Goal: Task Accomplishment & Management: Complete application form

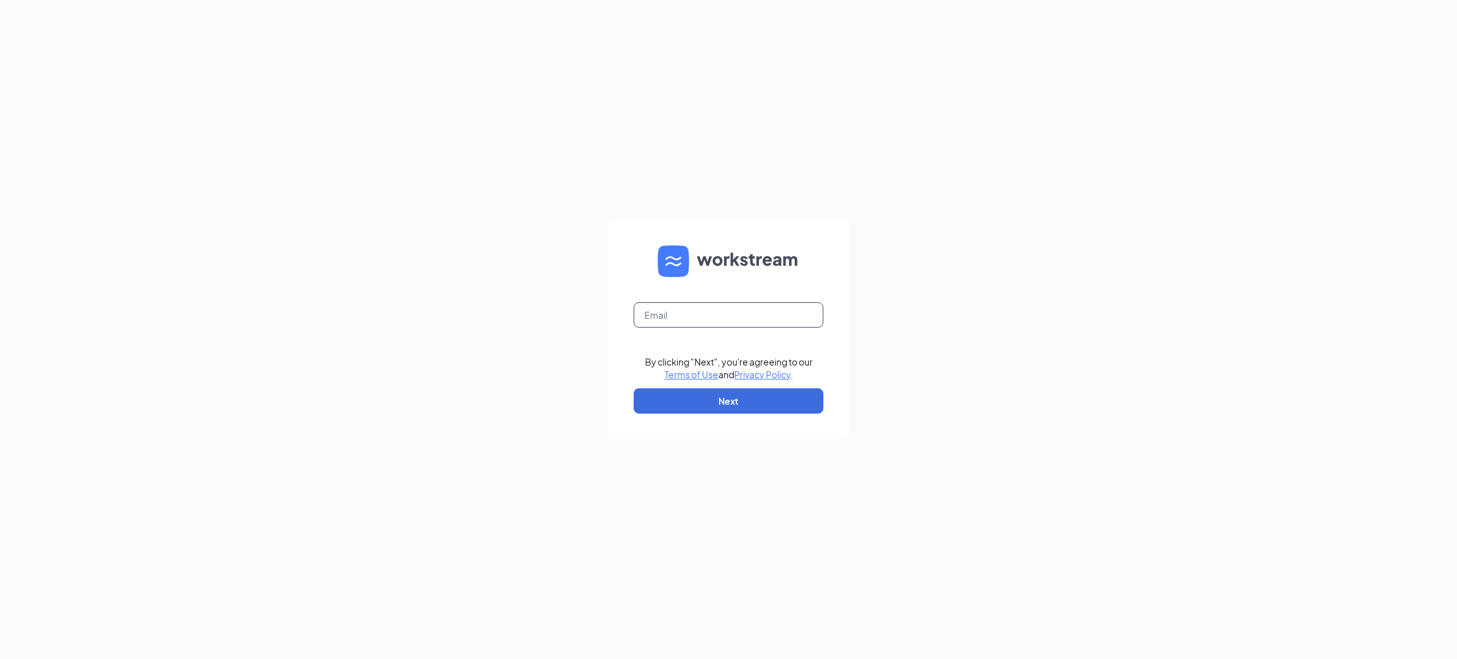
click at [716, 303] on input "text" at bounding box center [728, 314] width 190 height 25
type input "[EMAIL_ADDRESS][DOMAIN_NAME]"
click at [737, 402] on button "Next" at bounding box center [728, 400] width 190 height 25
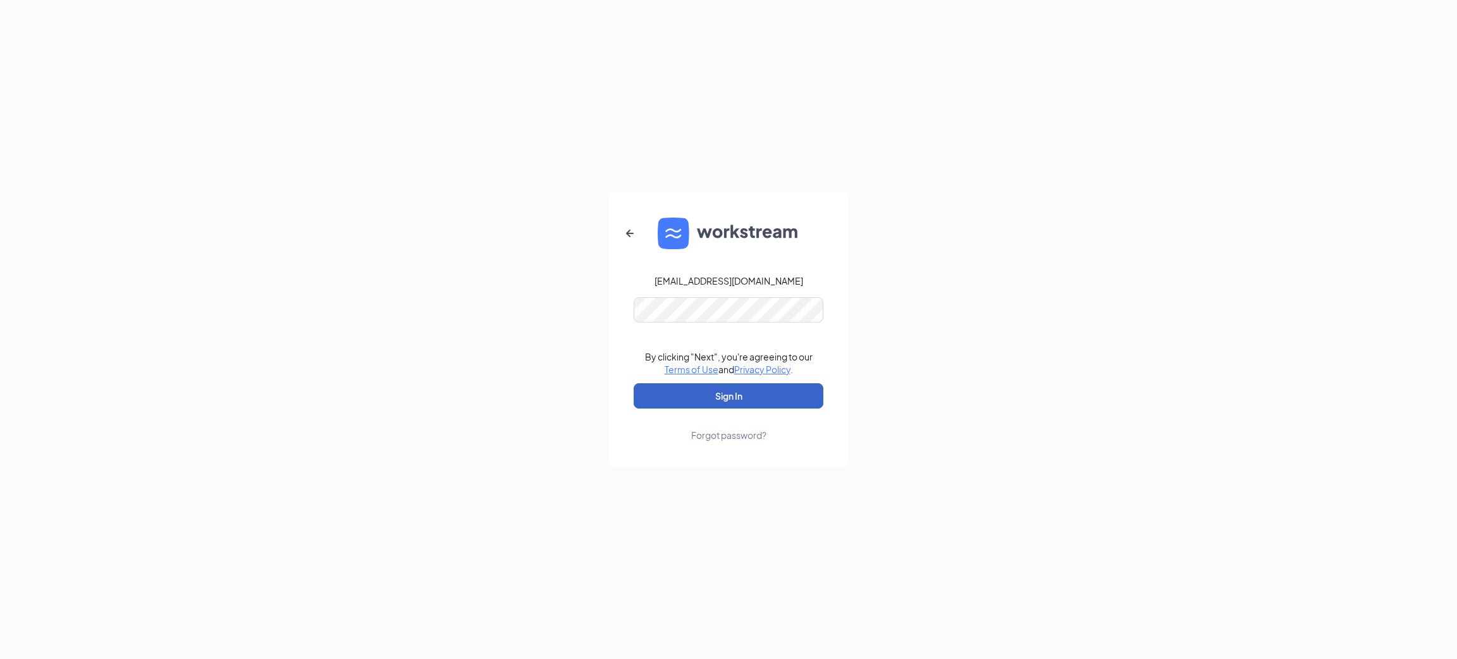
click at [741, 396] on button "Sign In" at bounding box center [728, 395] width 190 height 25
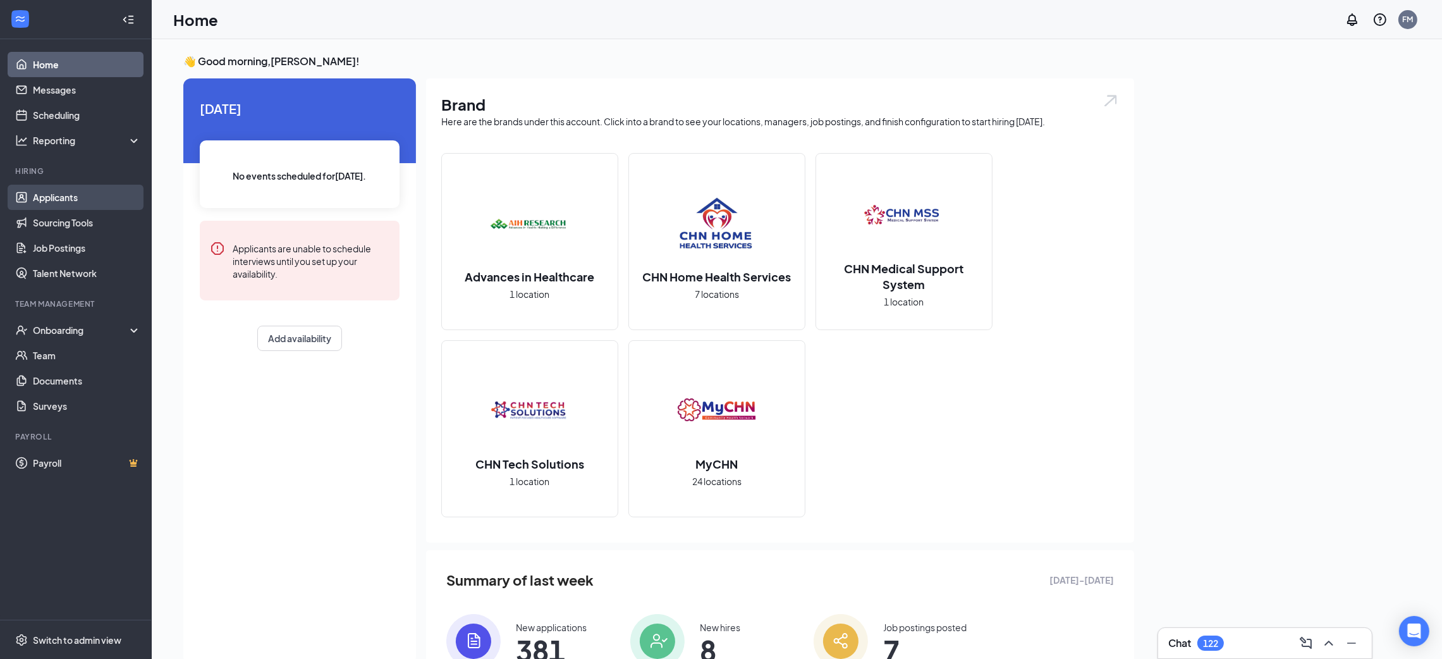
click at [80, 193] on link "Applicants" at bounding box center [87, 197] width 108 height 25
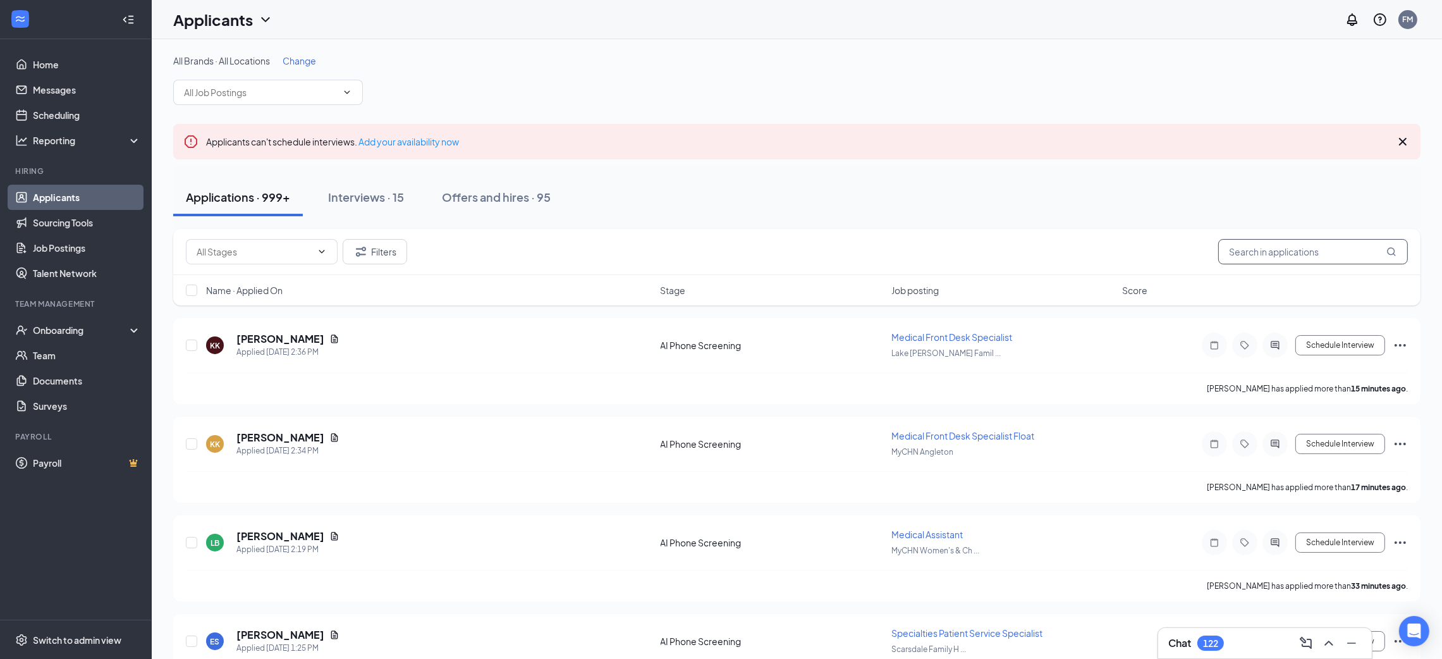
click at [1259, 249] on input "text" at bounding box center [1313, 251] width 190 height 25
type input "delance"
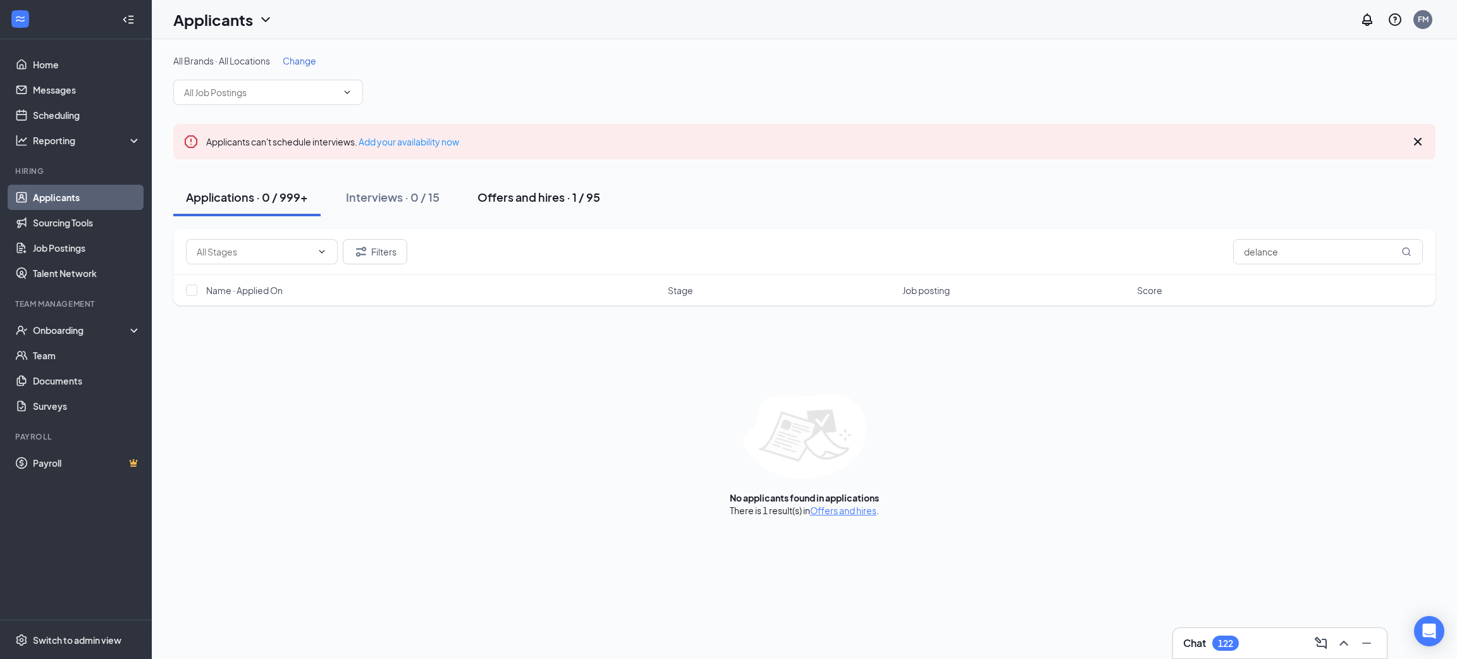
click at [513, 197] on div "Offers and hires · 1 / 95" at bounding box center [538, 197] width 123 height 16
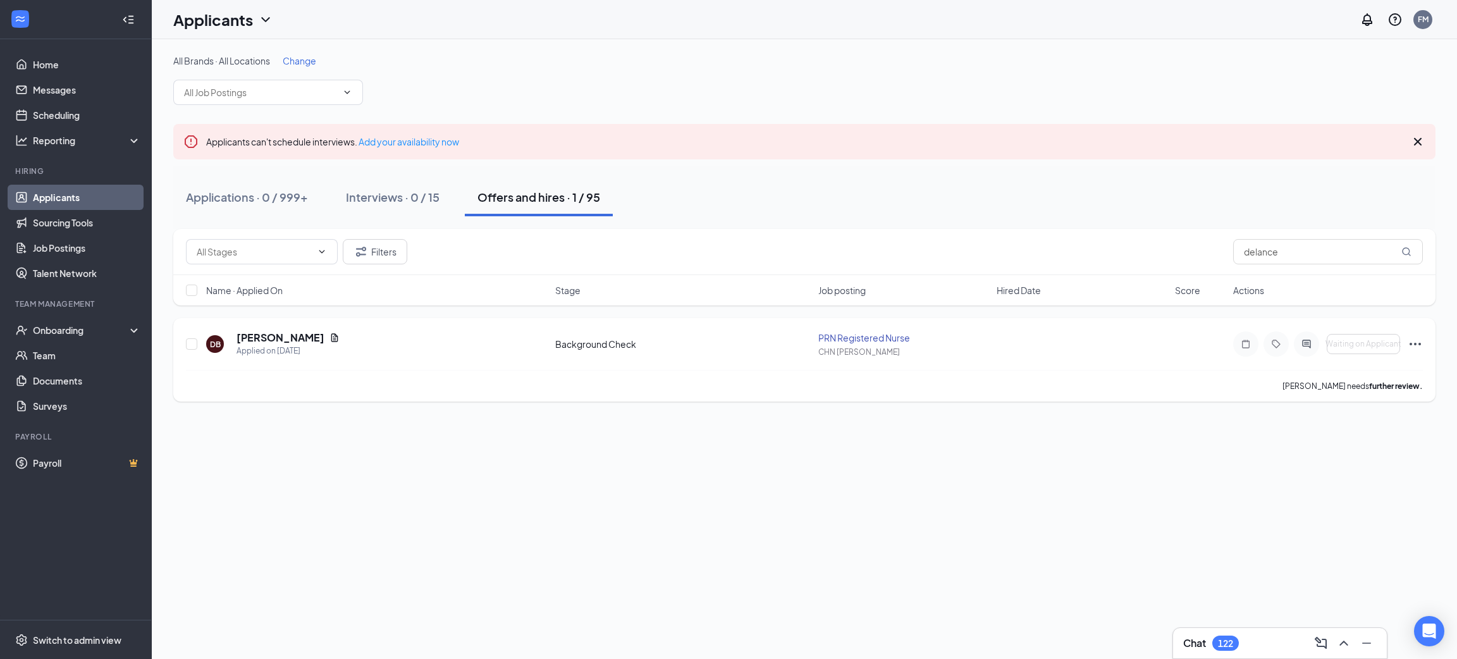
click at [1415, 348] on icon "Ellipses" at bounding box center [1414, 343] width 15 height 15
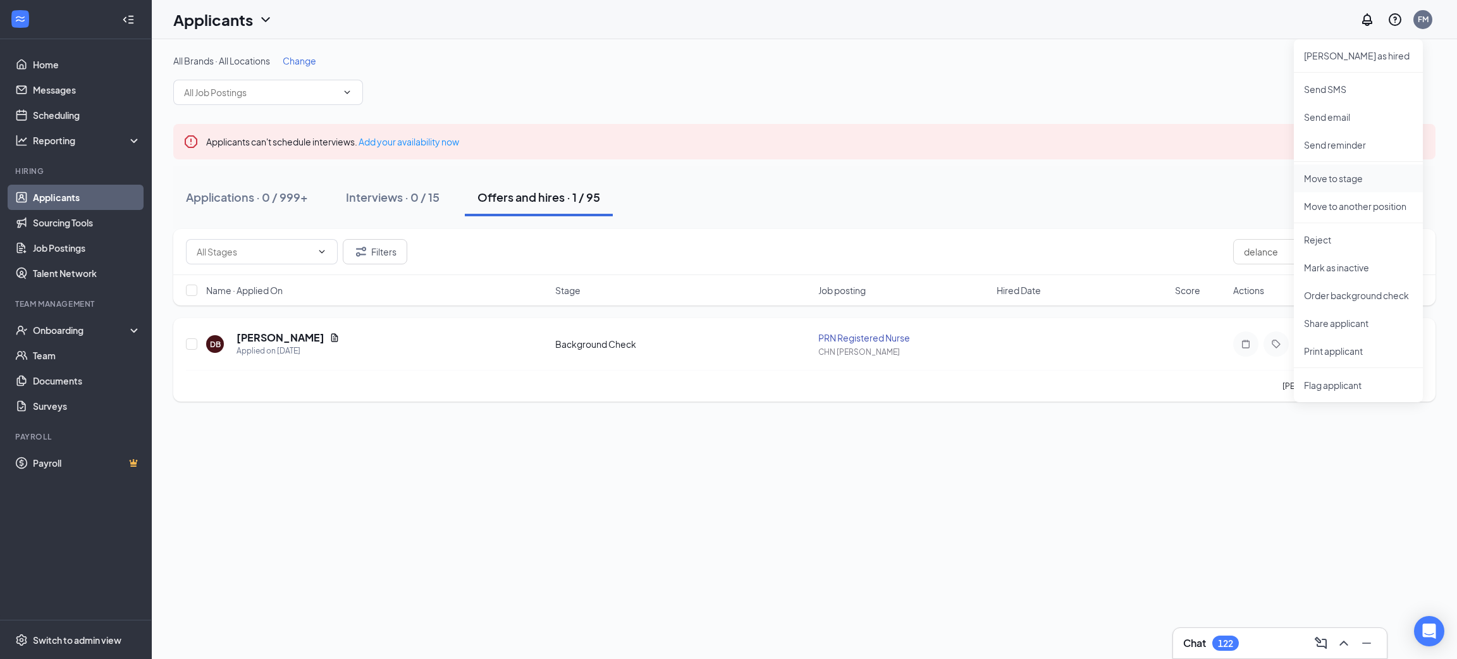
click at [1390, 170] on li "Move to stage" at bounding box center [1357, 178] width 129 height 28
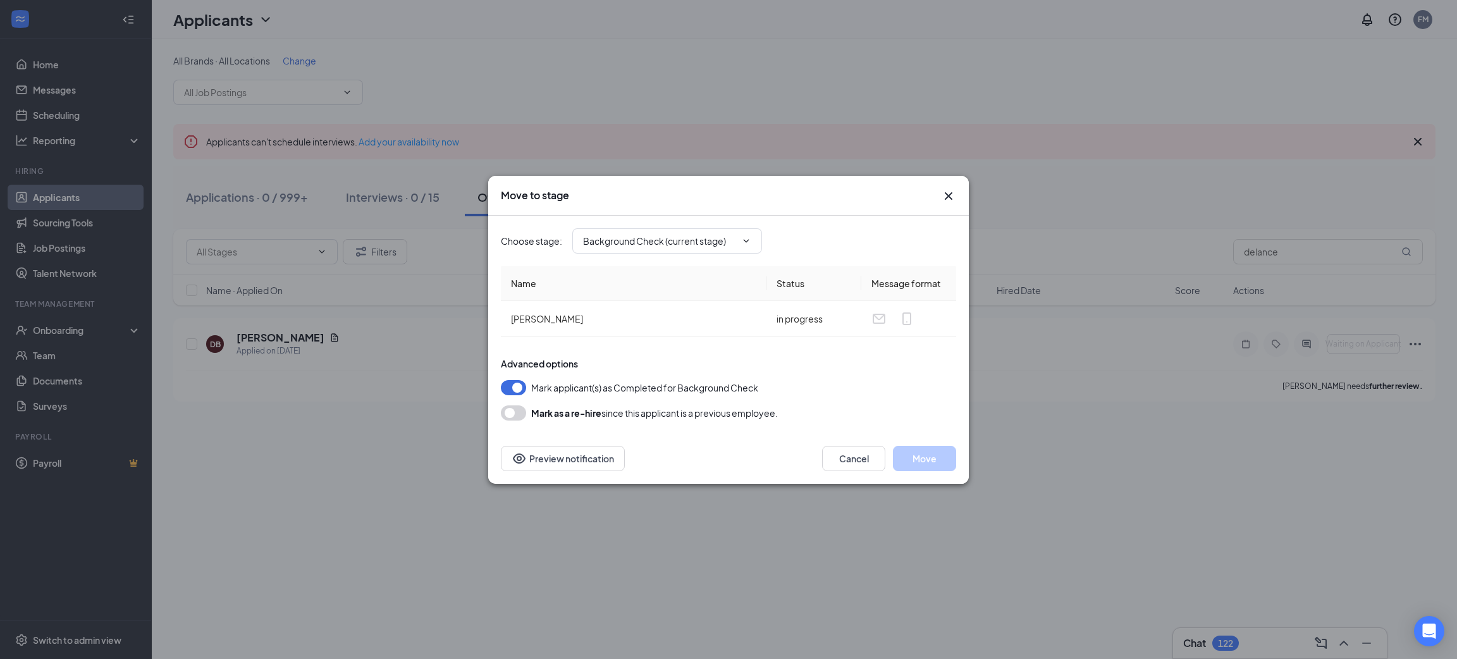
type input "Hiring Complete (final stage)"
drag, startPoint x: 938, startPoint y: 465, endPoint x: 1109, endPoint y: 462, distance: 171.3
click at [1109, 462] on div "Move to stage Choose stage : Hiring Complete (final stage) Name Status Message …" at bounding box center [728, 329] width 1457 height 659
click at [927, 460] on button "Move" at bounding box center [924, 458] width 63 height 25
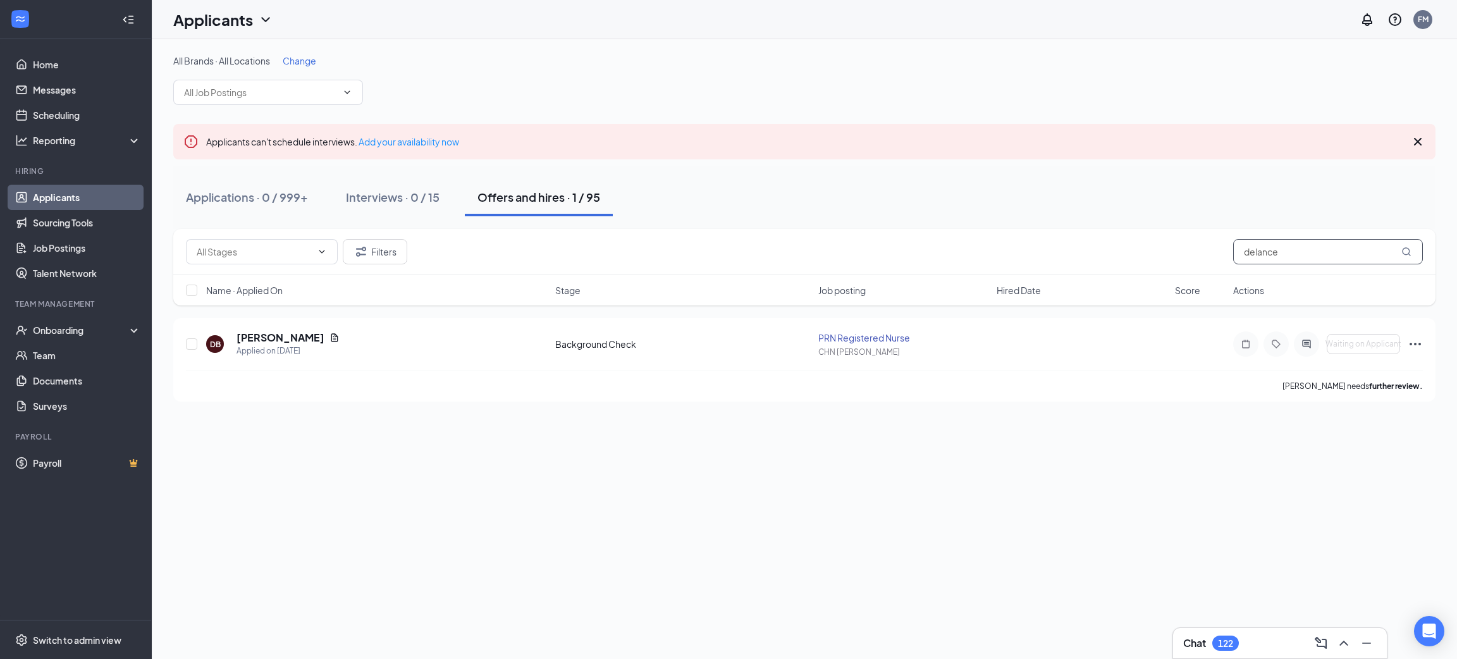
drag, startPoint x: 1367, startPoint y: 252, endPoint x: 975, endPoint y: 274, distance: 391.9
click at [974, 274] on div "Filters delance" at bounding box center [804, 252] width 1262 height 46
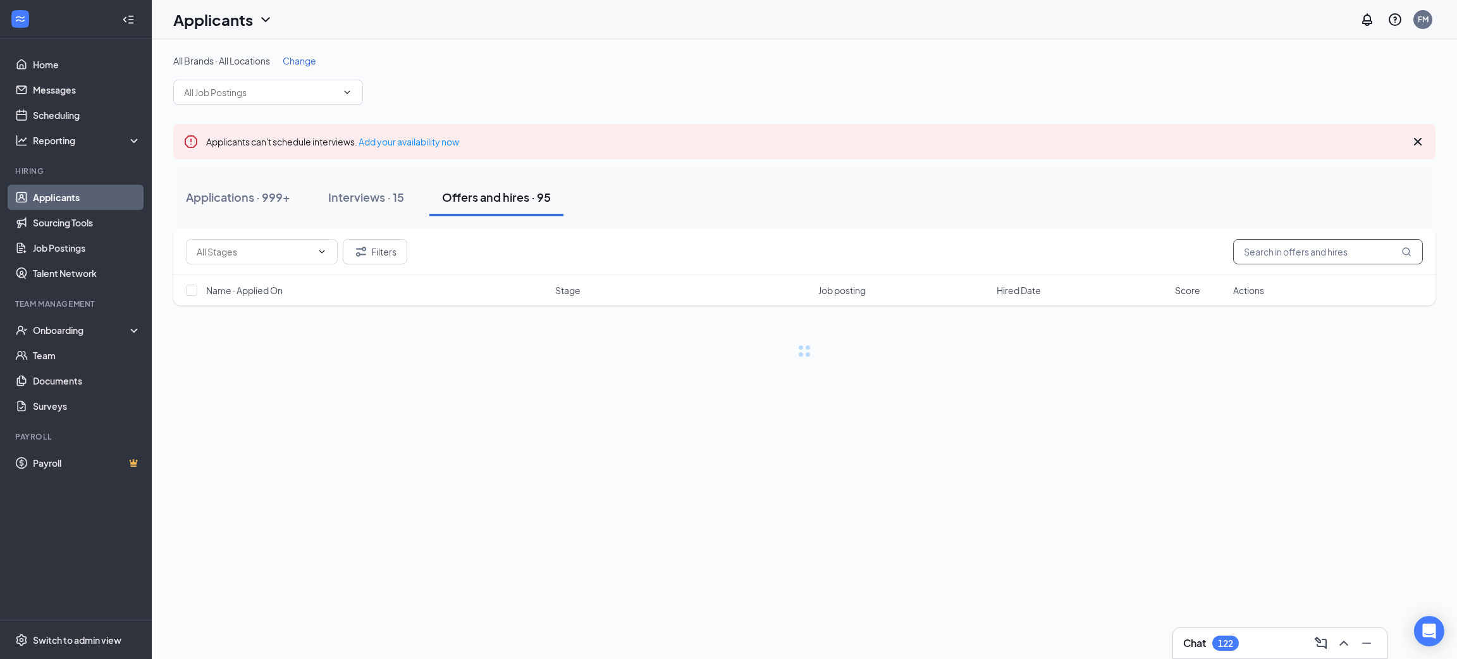
type input "m"
click at [1414, 250] on input "amy" at bounding box center [1328, 251] width 190 height 25
type input "amy"
click at [1409, 253] on icon "MagnifyingGlass" at bounding box center [1406, 252] width 10 height 10
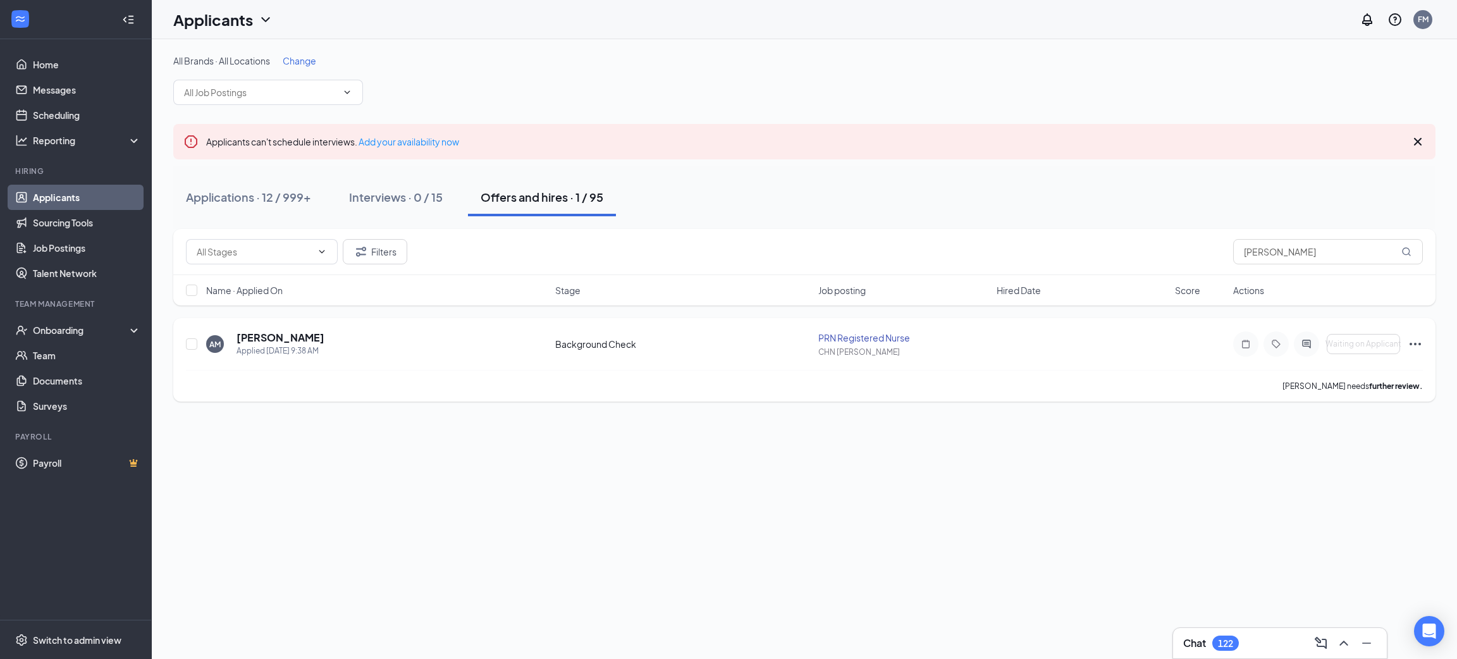
click at [1418, 347] on icon "Ellipses" at bounding box center [1414, 343] width 15 height 15
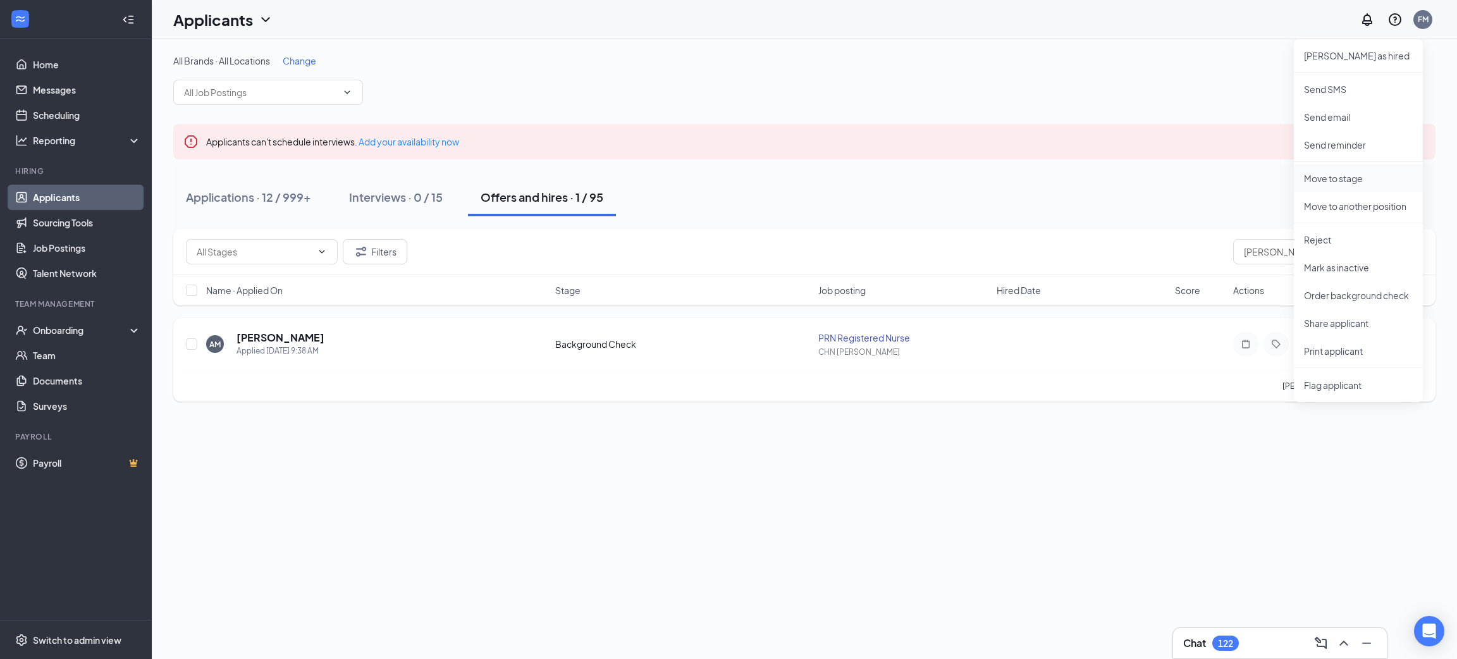
click at [1374, 169] on li "Move to stage" at bounding box center [1357, 178] width 129 height 28
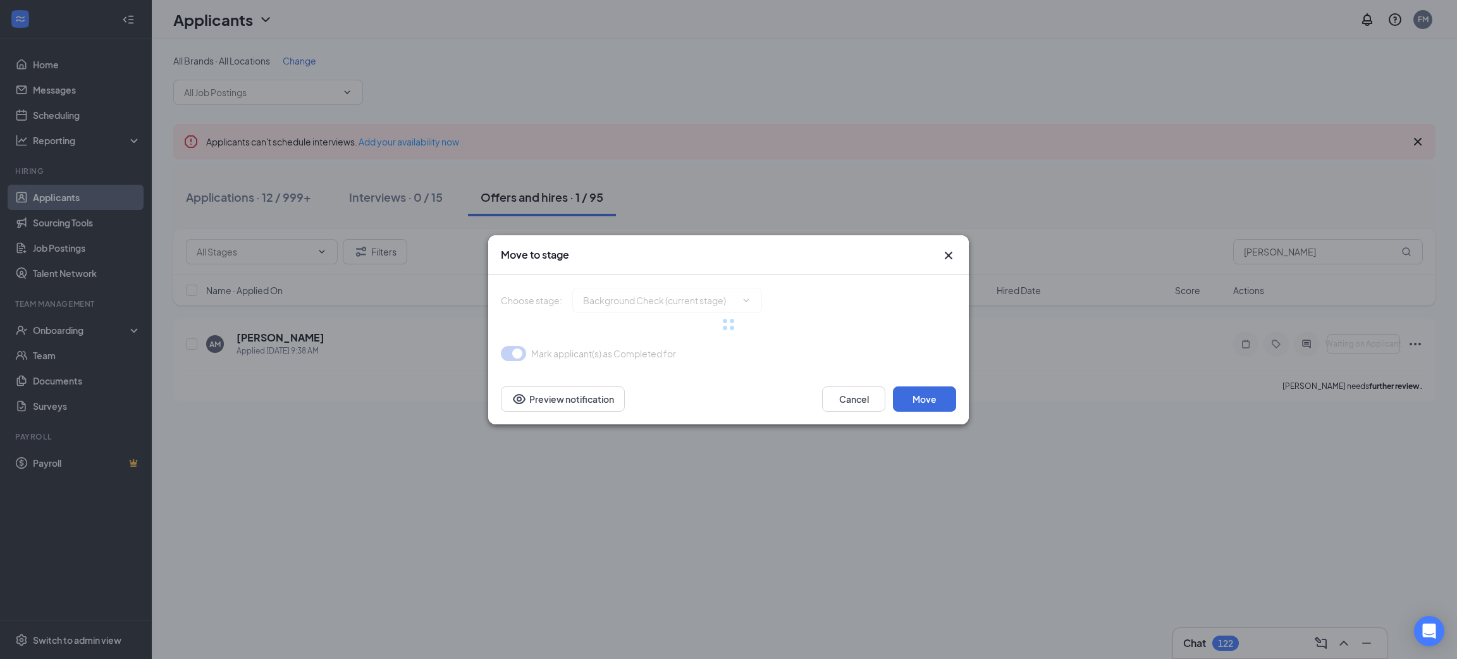
type input "Hiring Complete (final stage)"
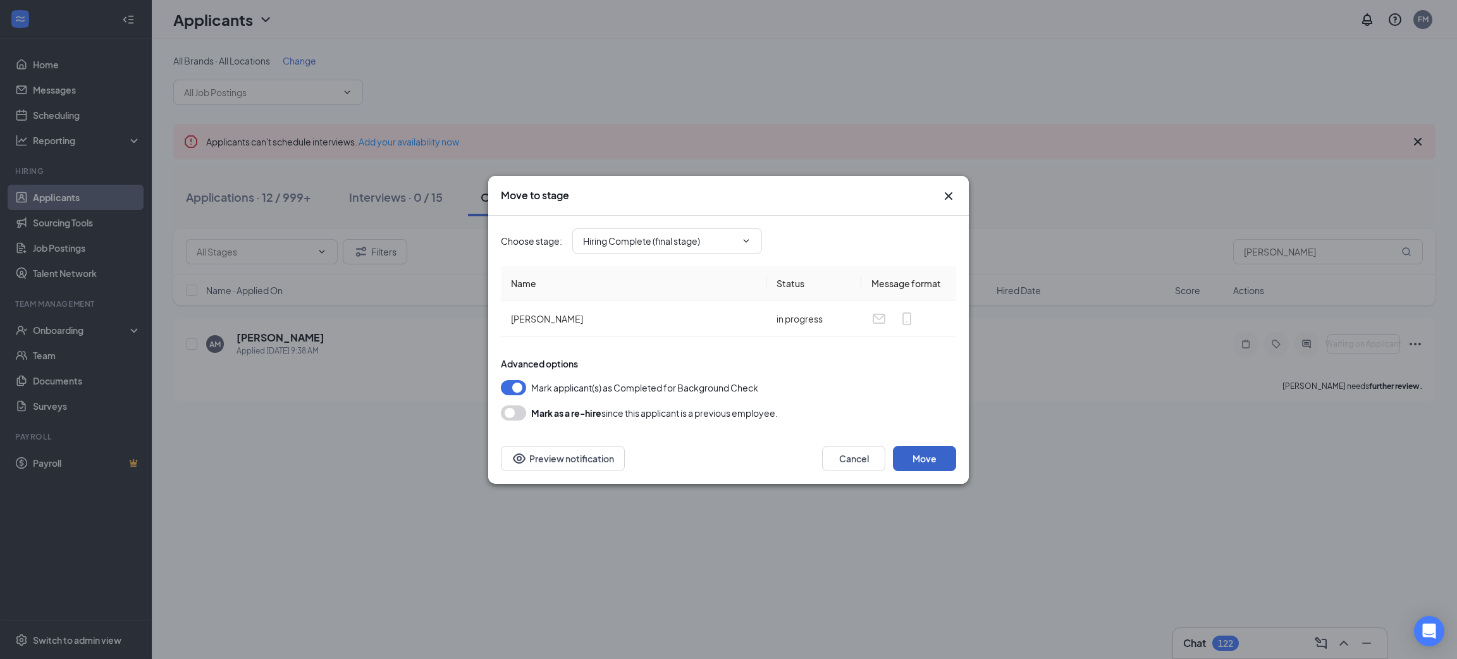
click at [946, 466] on button "Move" at bounding box center [924, 458] width 63 height 25
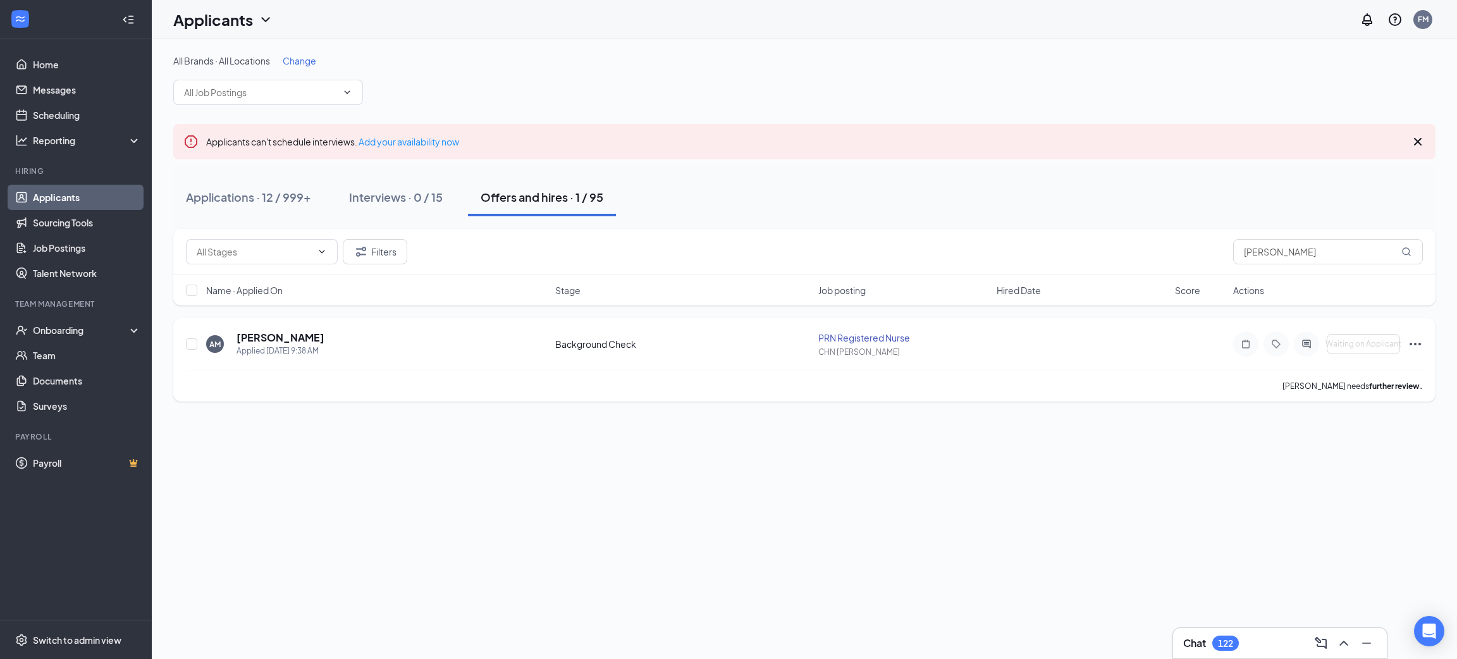
click at [1417, 345] on icon "Ellipses" at bounding box center [1414, 343] width 15 height 15
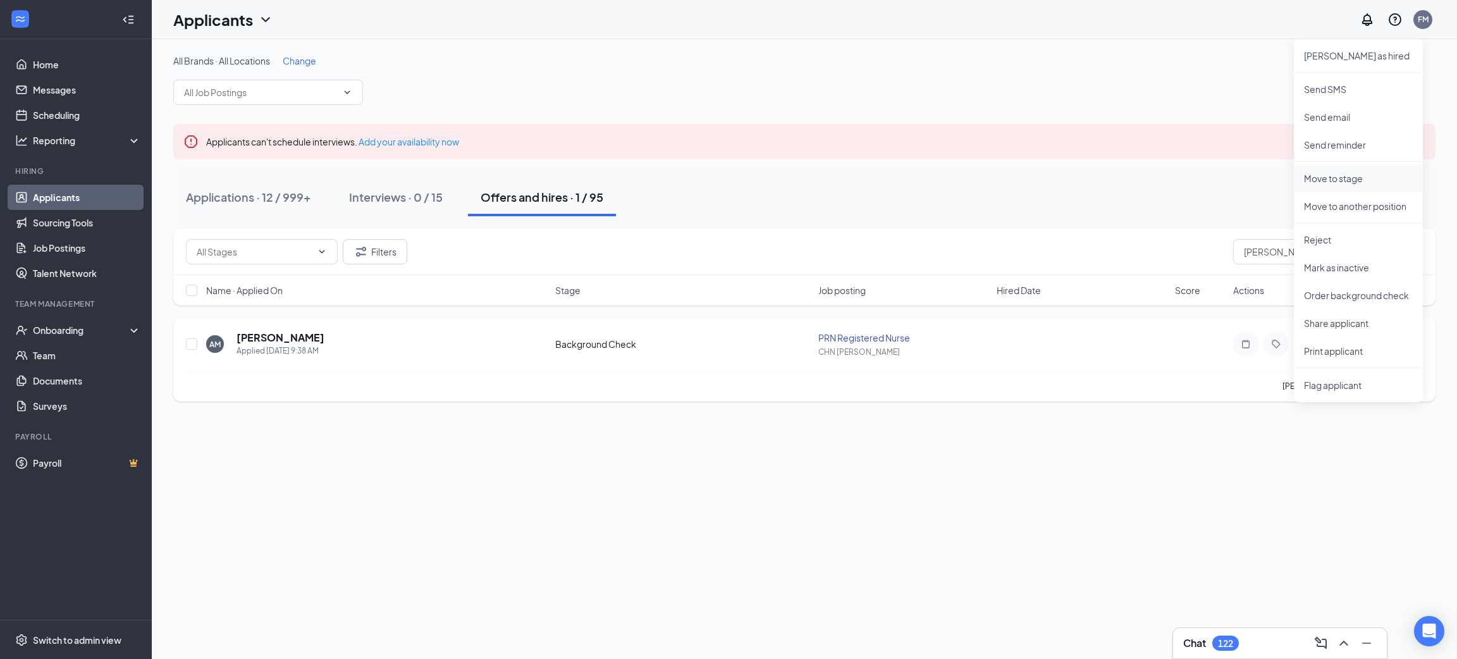
click at [1372, 172] on p "Move to stage" at bounding box center [1358, 178] width 109 height 13
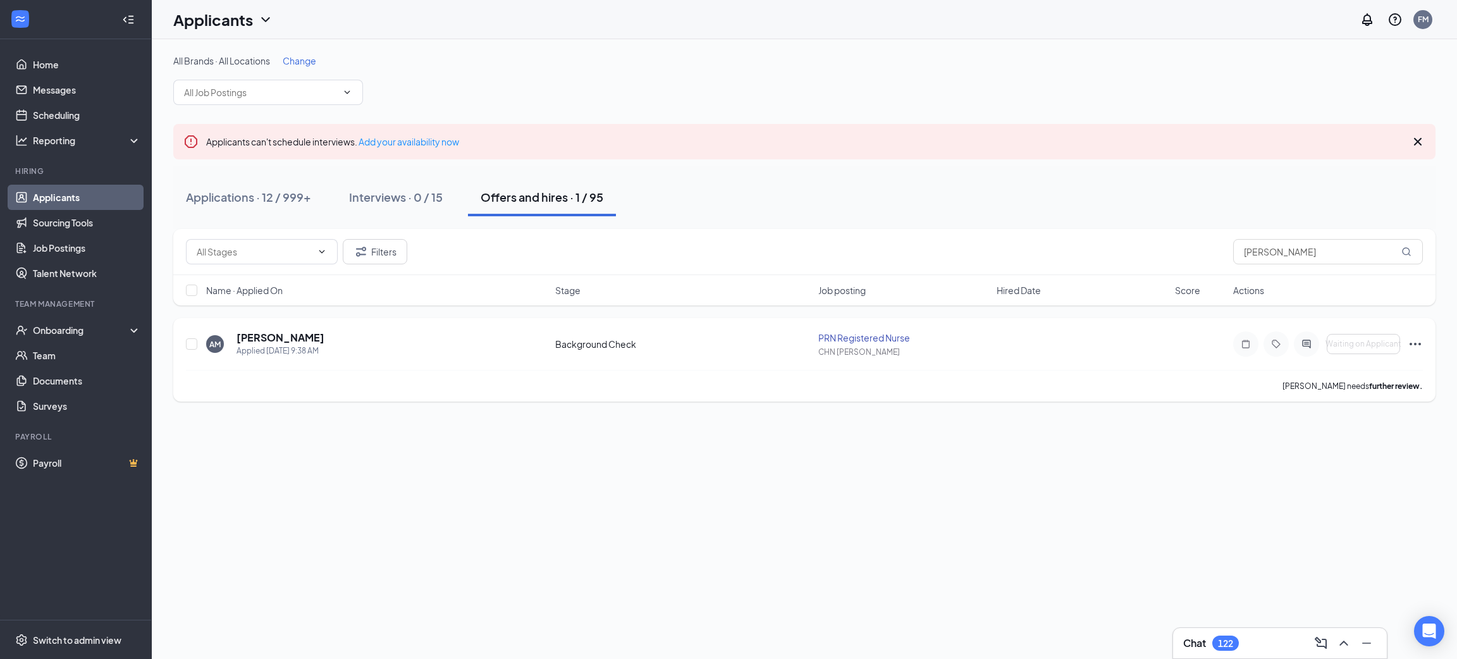
type input "Hiring Complete (final stage)"
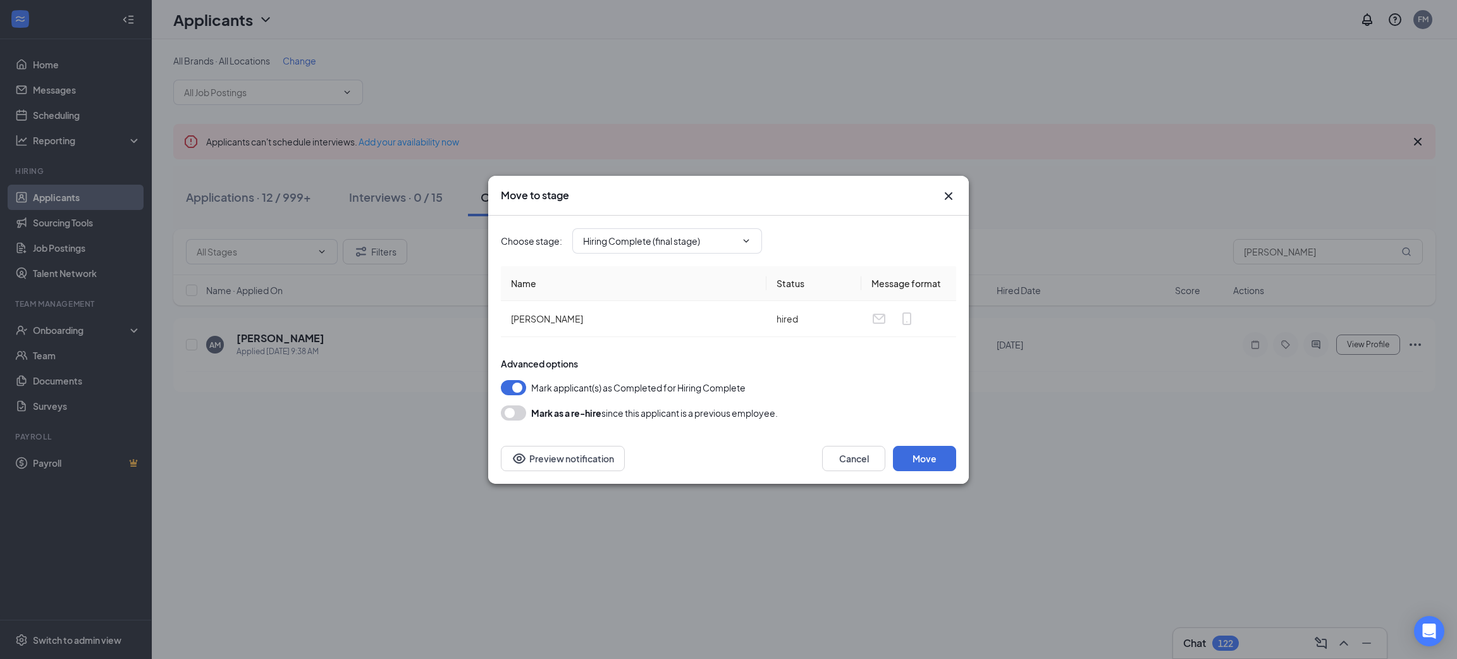
click at [947, 196] on icon "Cross" at bounding box center [948, 196] width 8 height 8
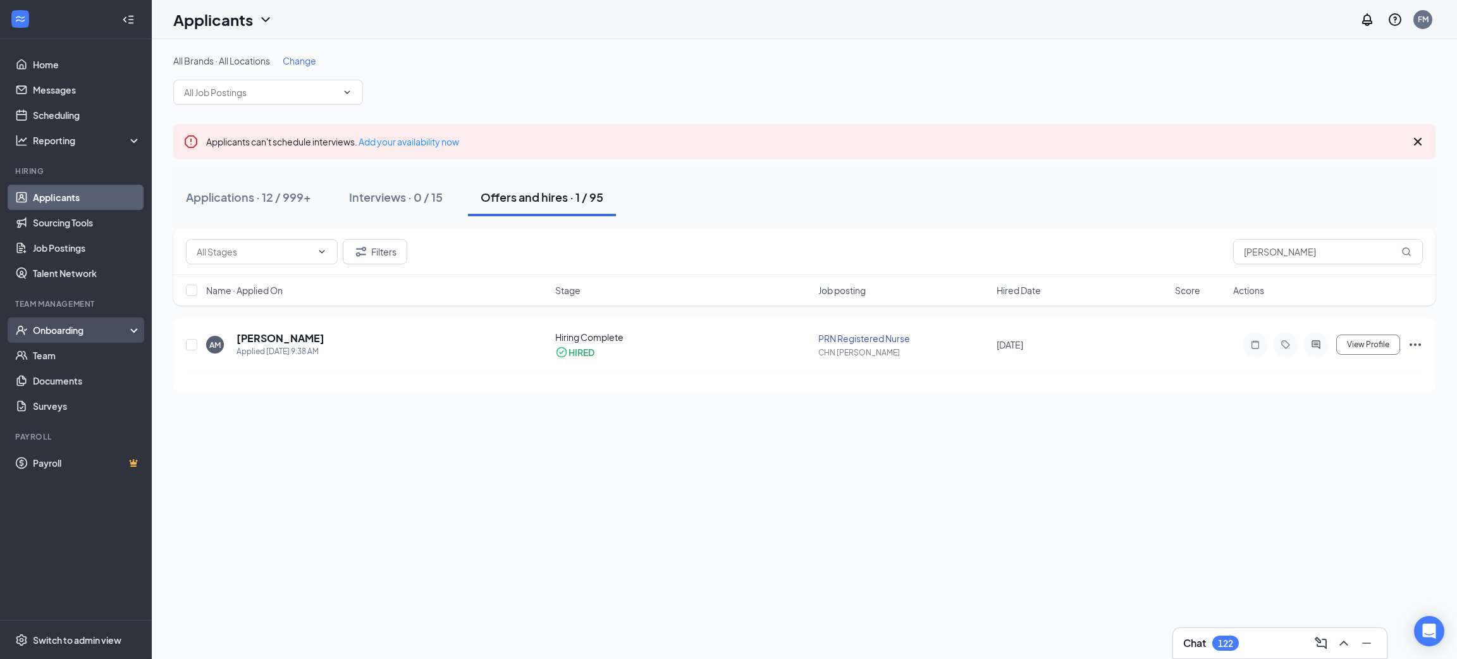
click at [111, 333] on div "Onboarding" at bounding box center [81, 330] width 97 height 13
click at [97, 438] on link "Activity log" at bounding box center [87, 430] width 108 height 25
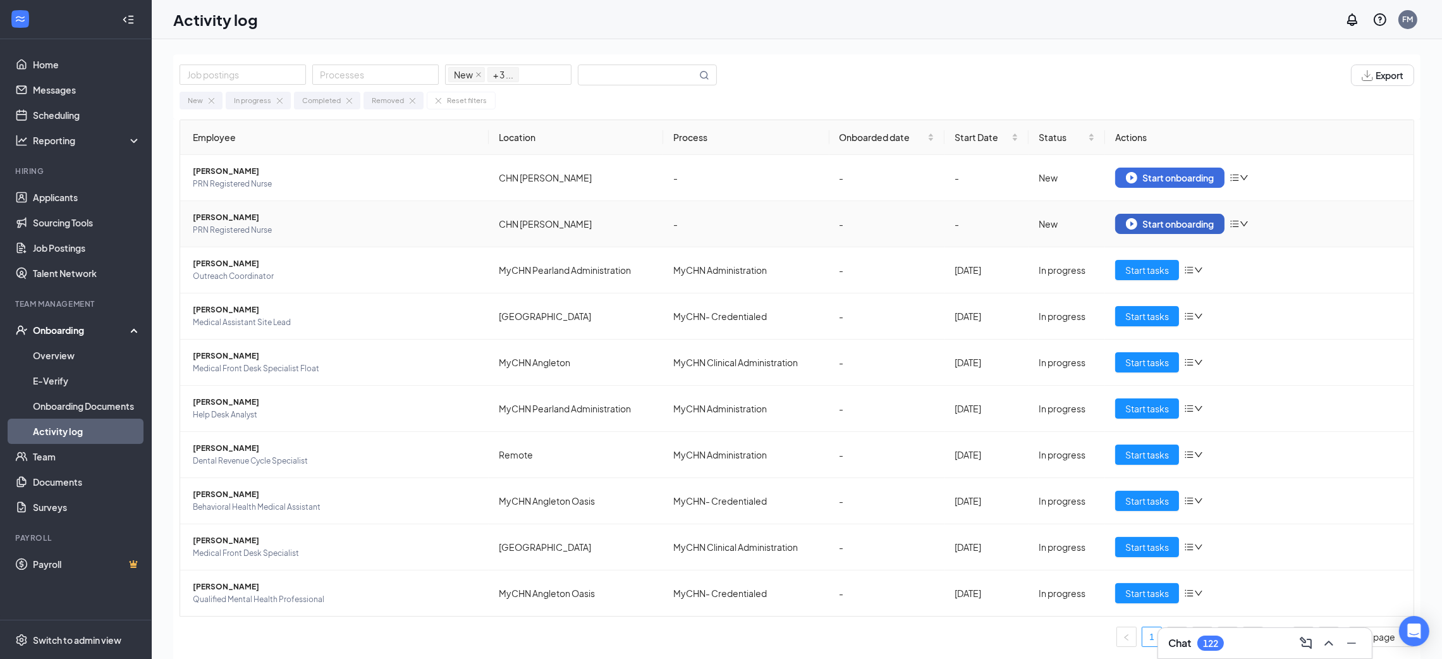
click at [1190, 222] on div "Start onboarding" at bounding box center [1170, 223] width 88 height 11
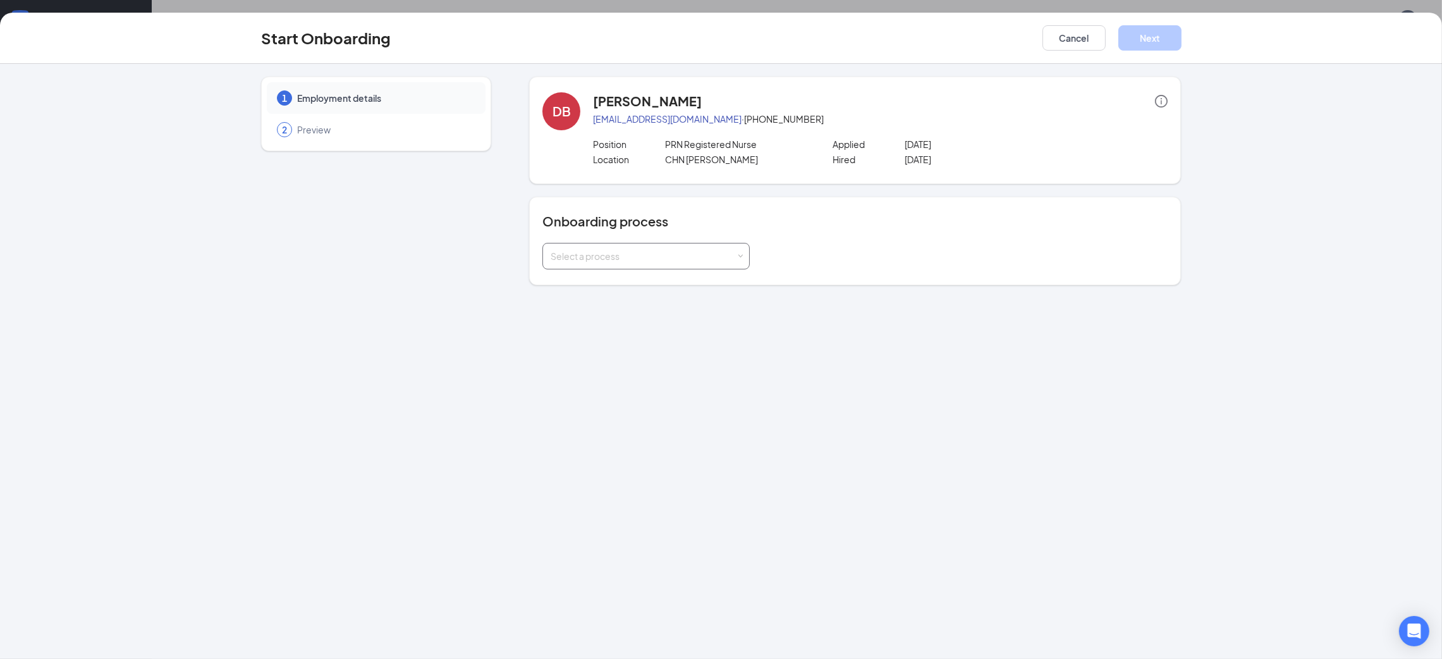
click at [616, 257] on div "Select a process" at bounding box center [643, 256] width 185 height 13
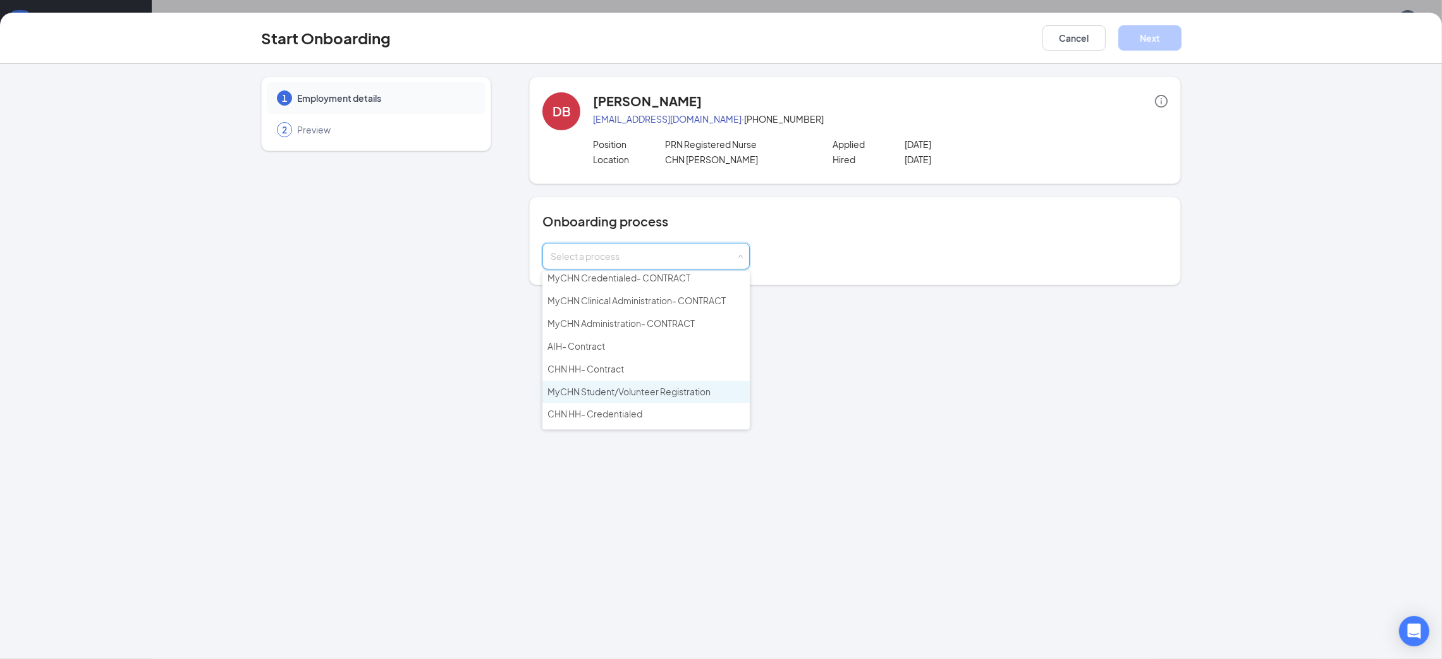
scroll to position [186, 0]
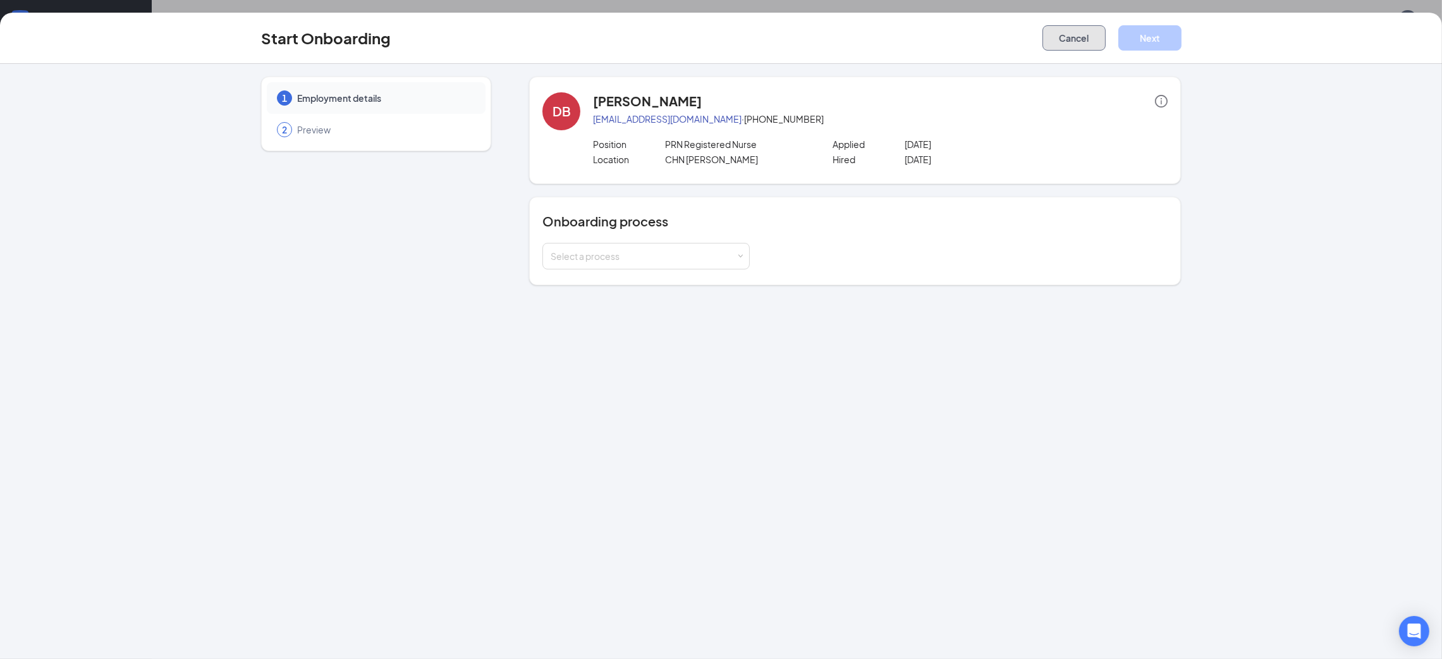
click at [1057, 32] on button "Cancel" at bounding box center [1073, 37] width 63 height 25
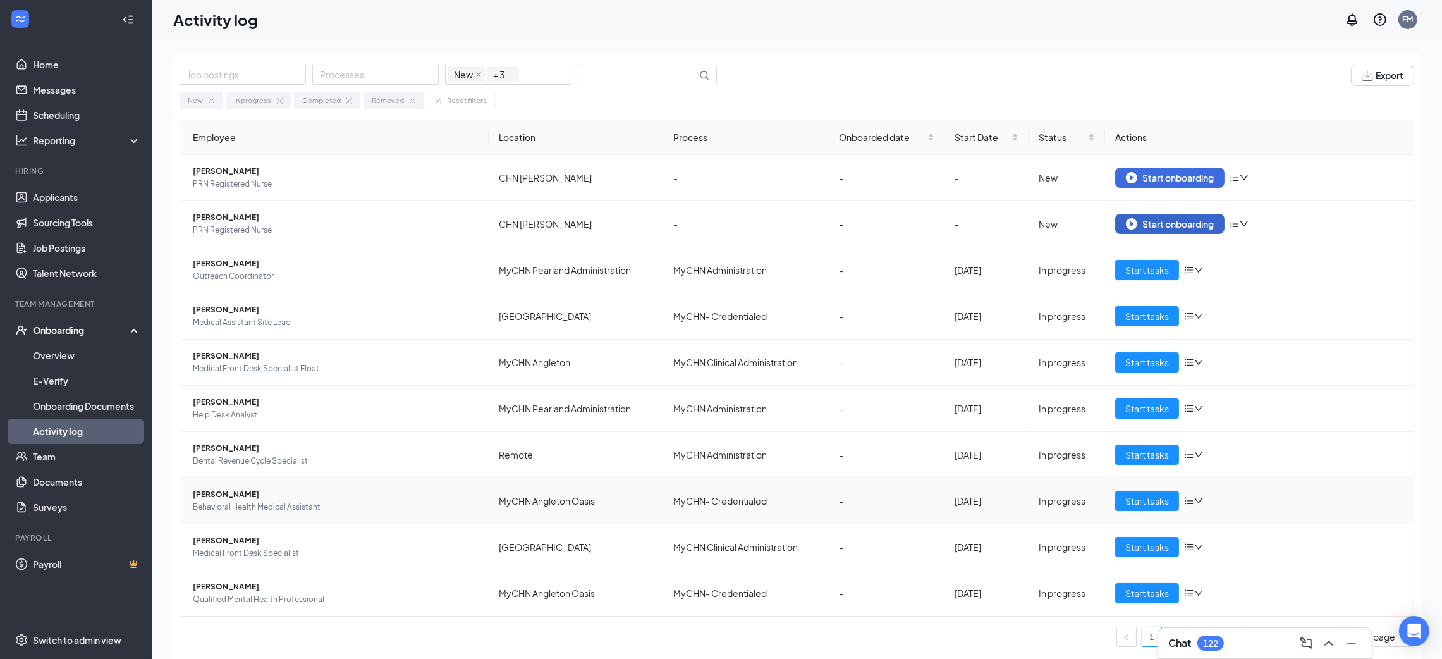
scroll to position [56, 0]
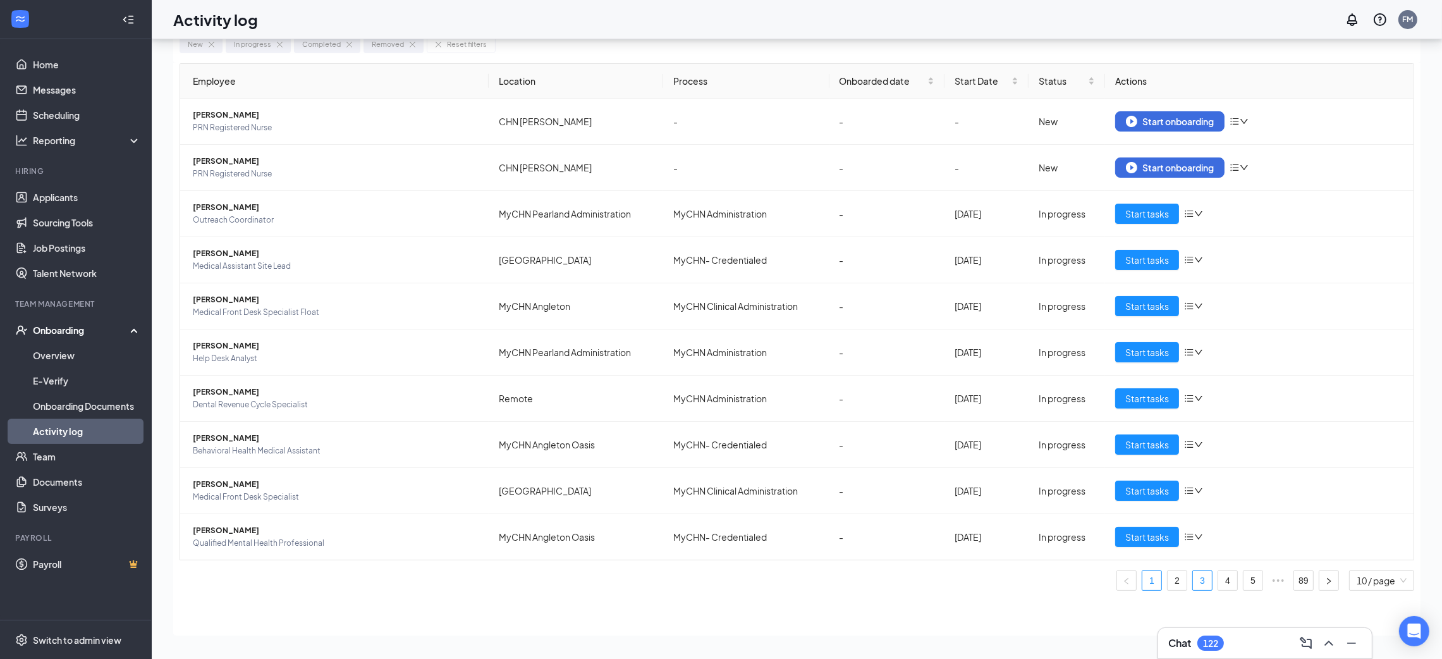
click at [1193, 578] on link "3" at bounding box center [1202, 580] width 19 height 19
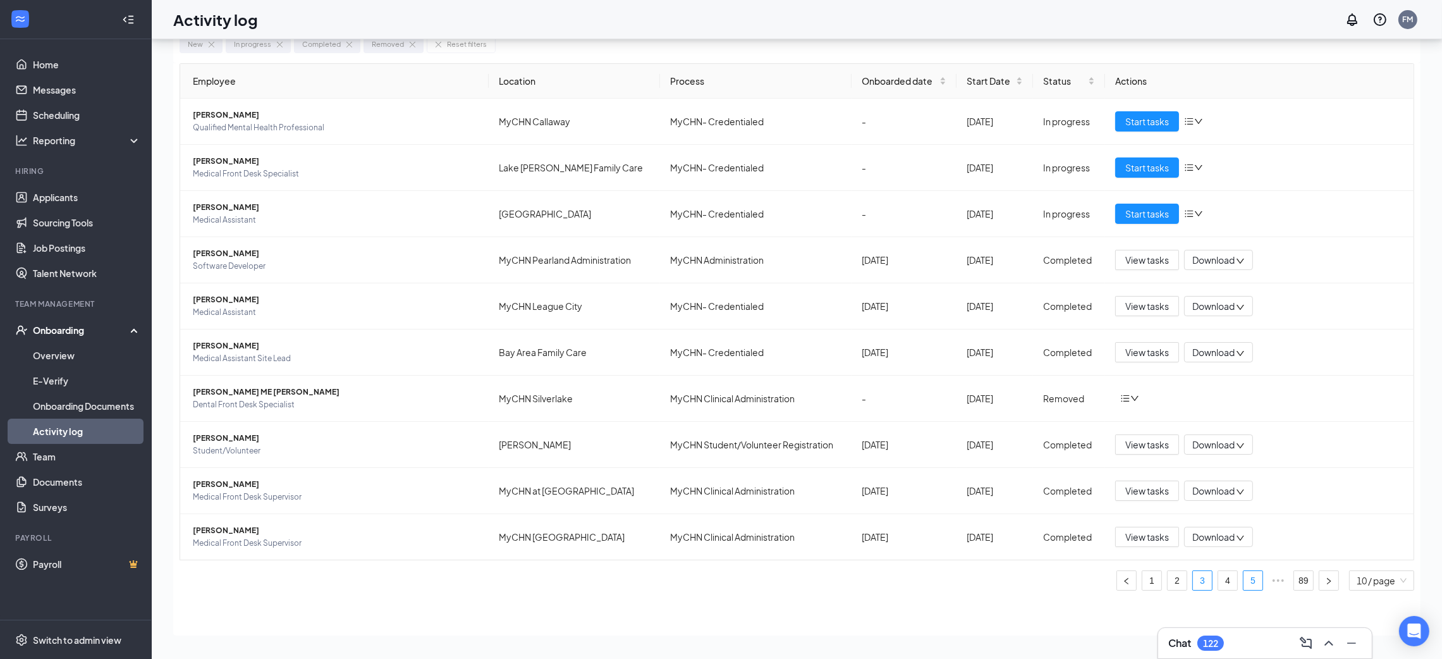
click at [1260, 580] on link "5" at bounding box center [1252, 580] width 19 height 19
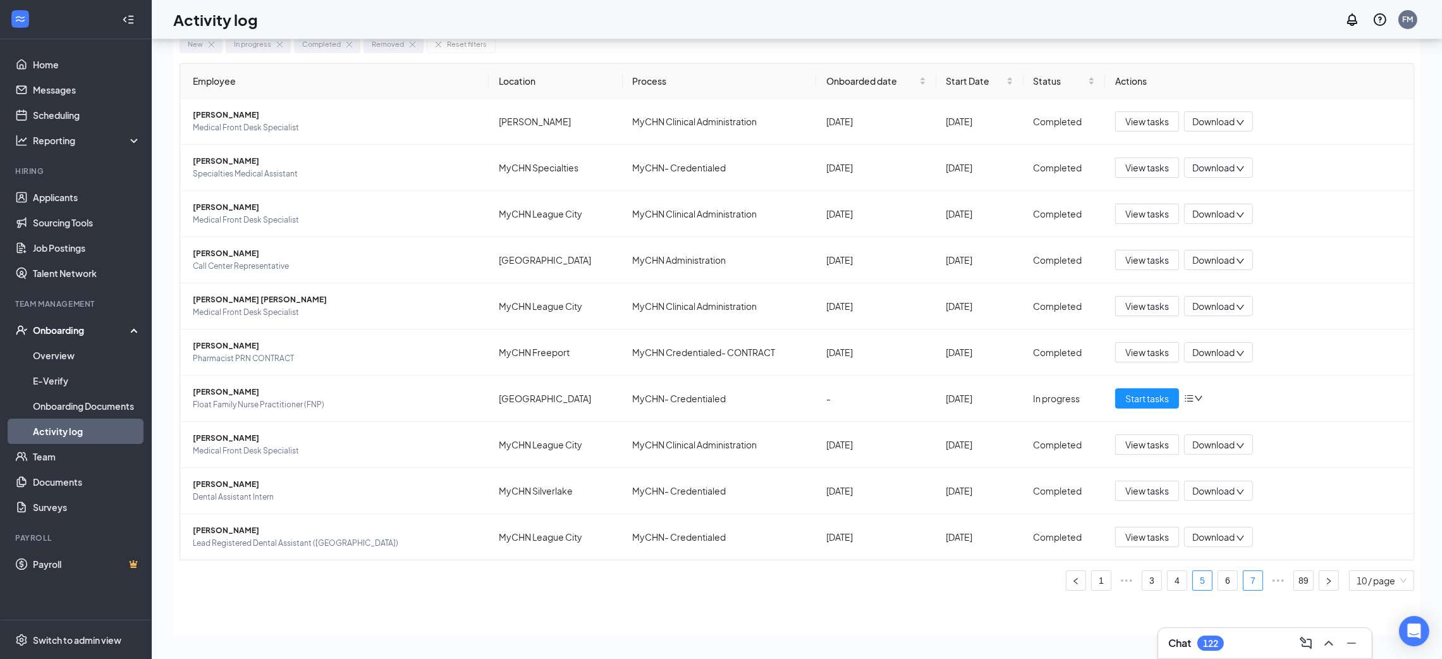
click at [1250, 577] on link "7" at bounding box center [1252, 580] width 19 height 19
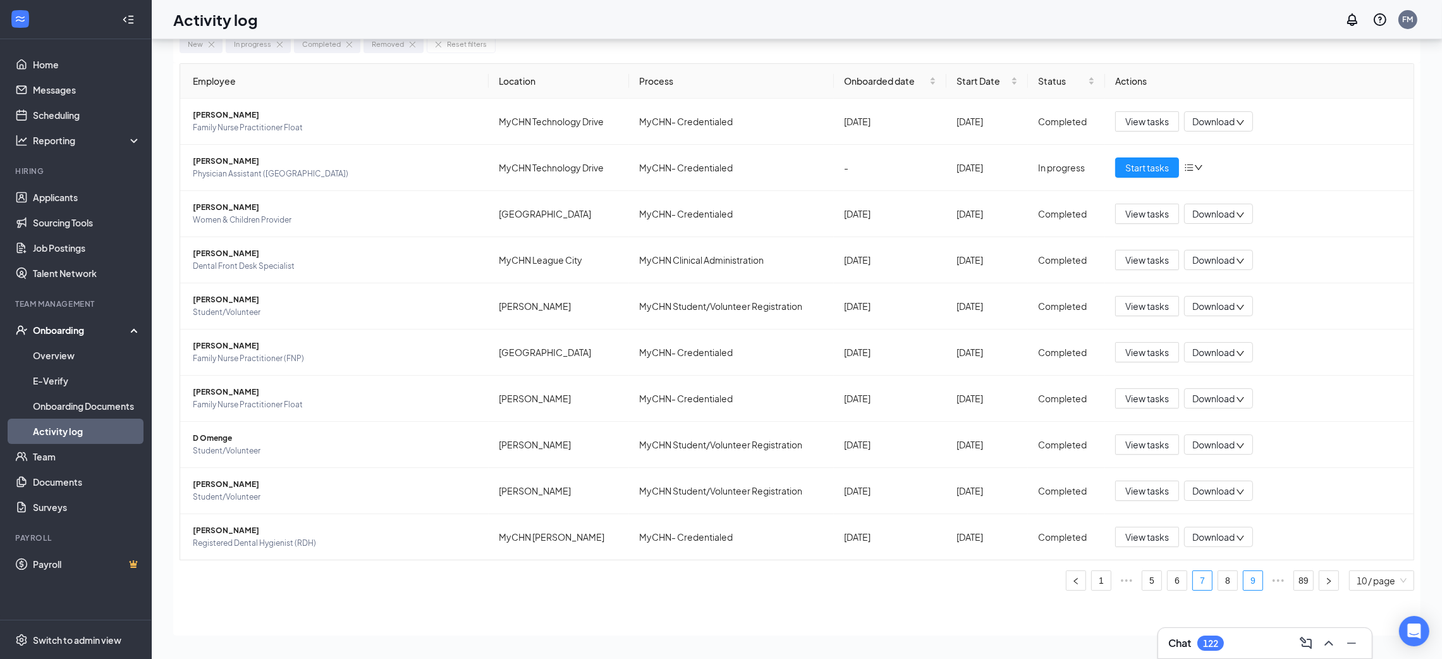
click at [1250, 575] on link "9" at bounding box center [1252, 580] width 19 height 19
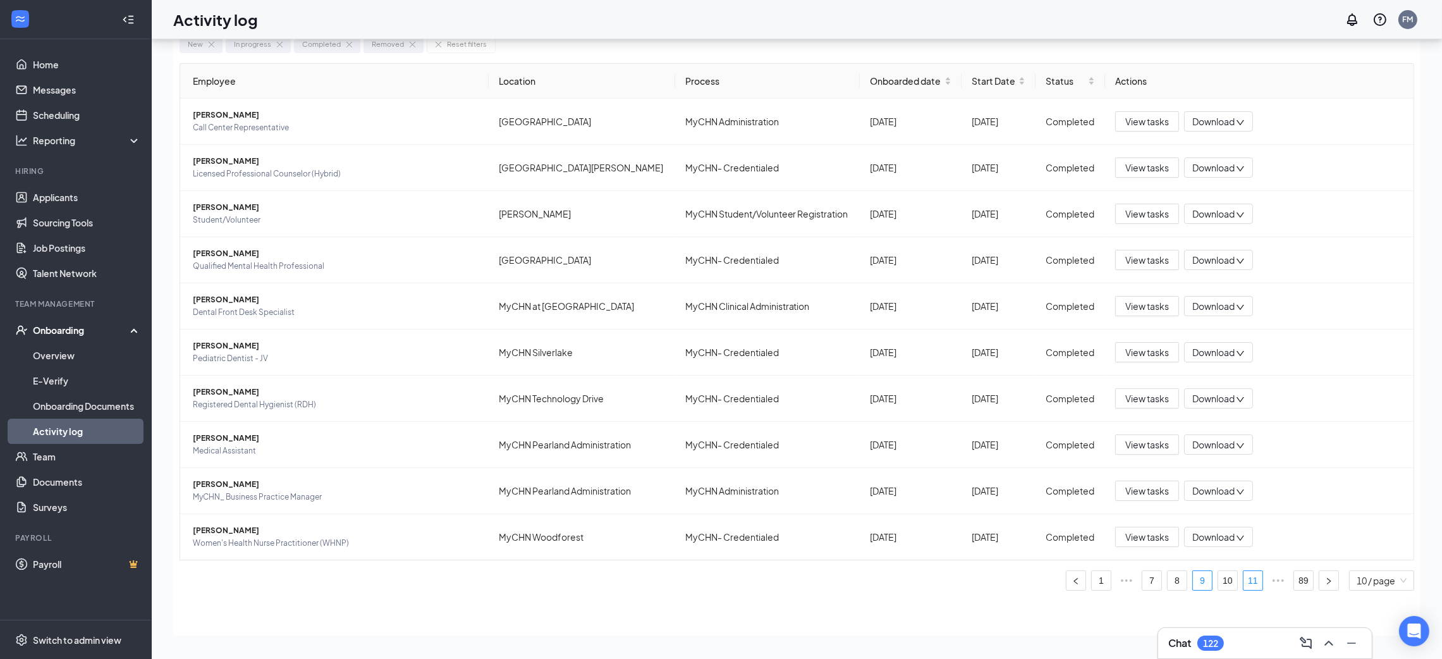
click at [1254, 582] on link "11" at bounding box center [1252, 580] width 19 height 19
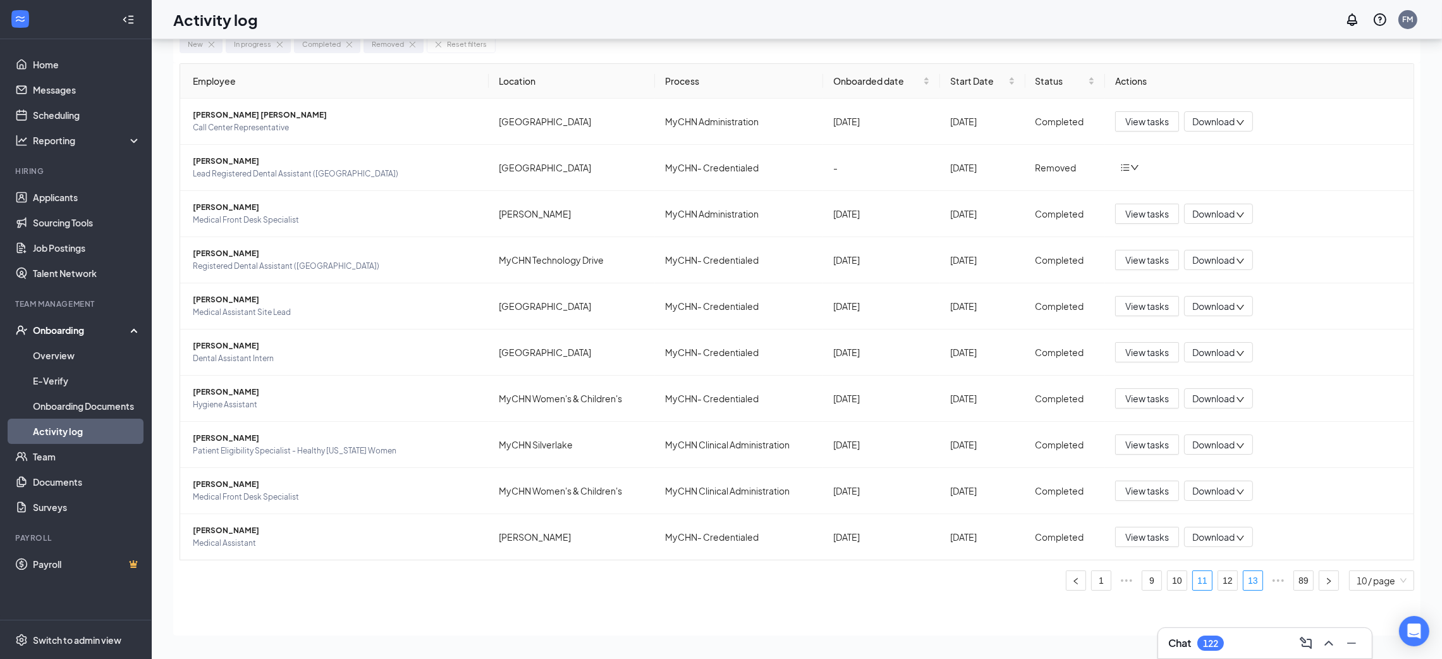
click at [1256, 585] on link "13" at bounding box center [1252, 580] width 19 height 19
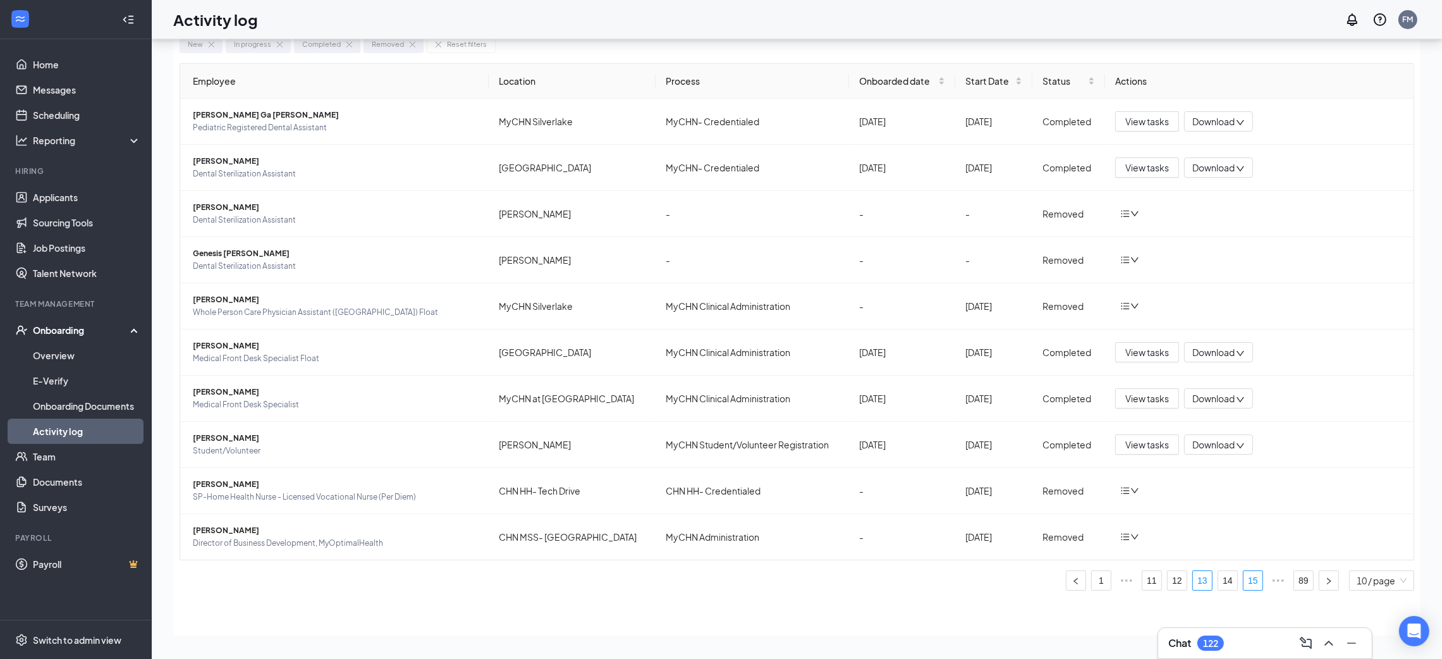
click at [1246, 582] on link "15" at bounding box center [1252, 580] width 19 height 19
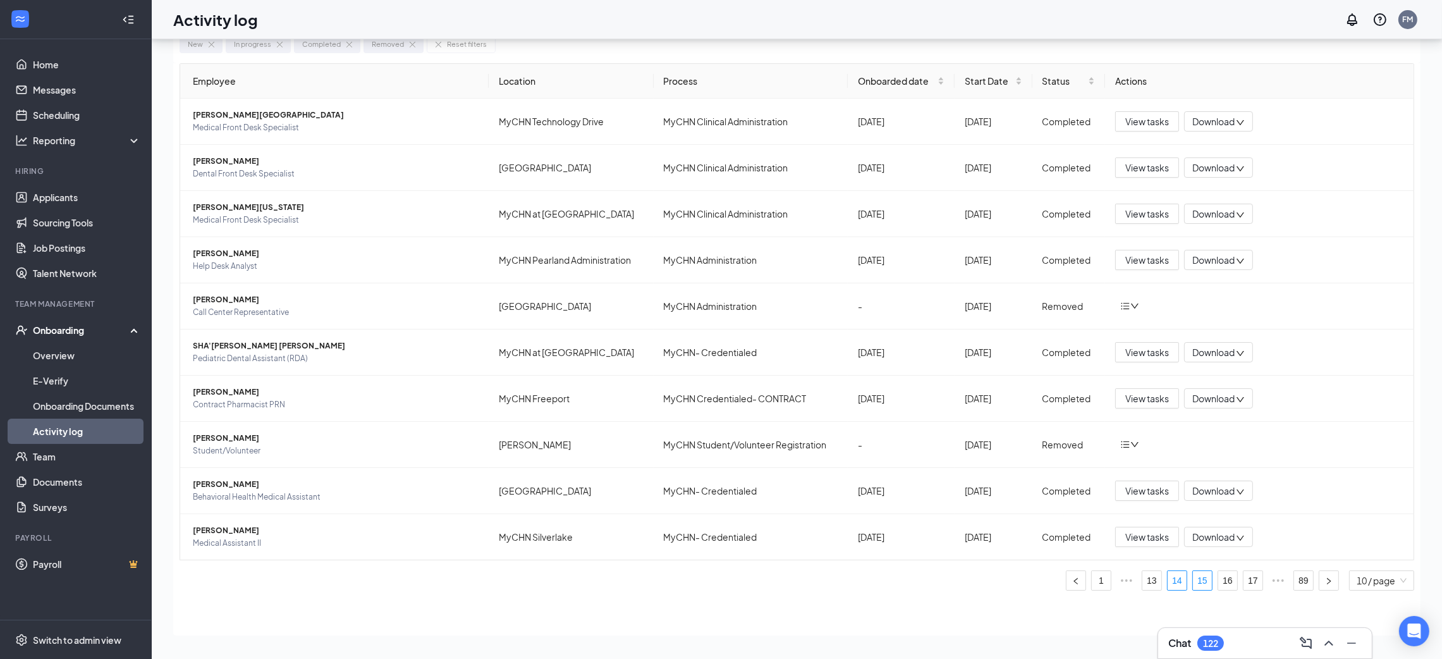
click at [1175, 580] on link "14" at bounding box center [1177, 580] width 19 height 19
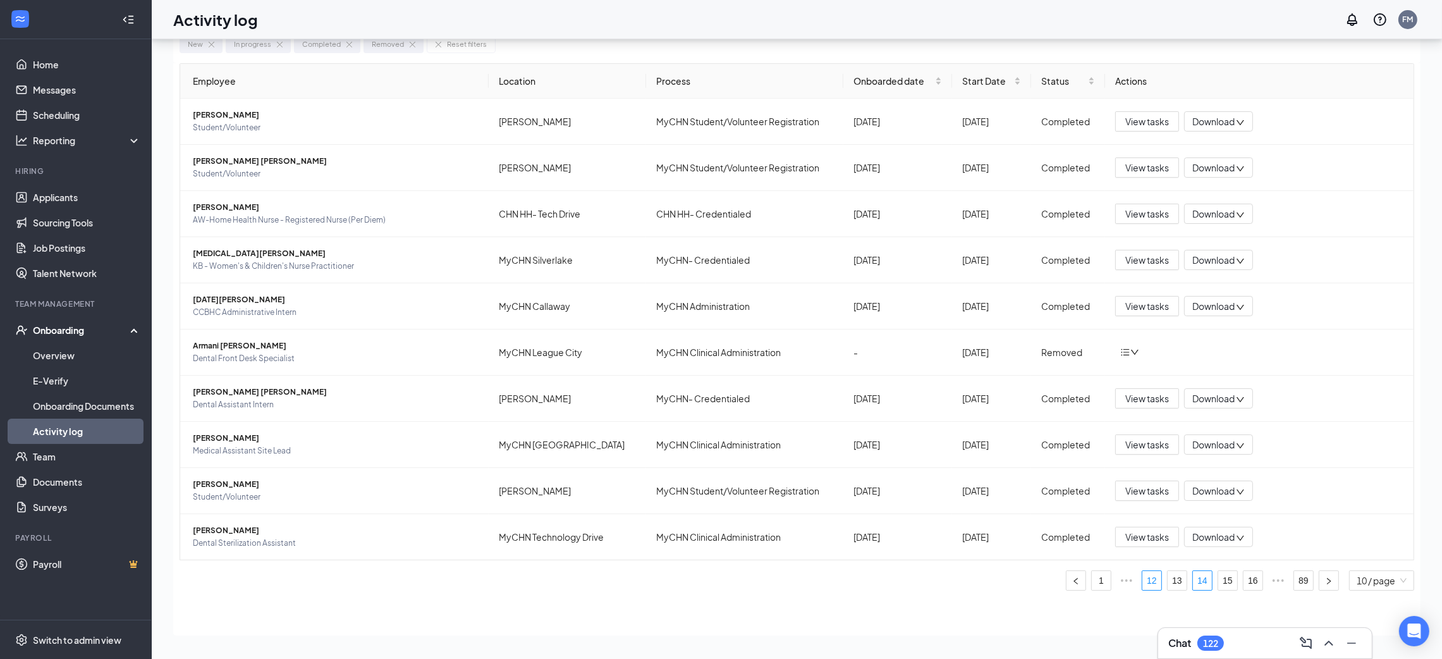
click at [1154, 580] on link "12" at bounding box center [1151, 580] width 19 height 19
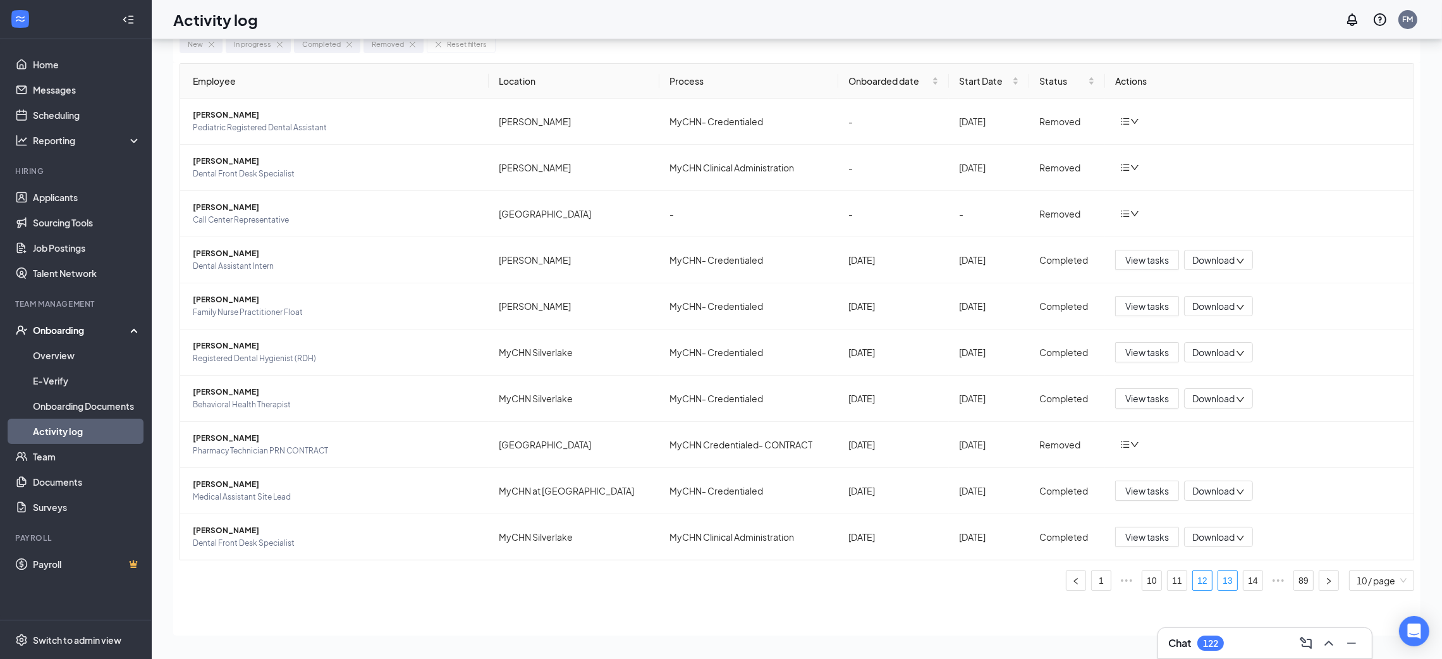
click at [1234, 582] on link "13" at bounding box center [1227, 580] width 19 height 19
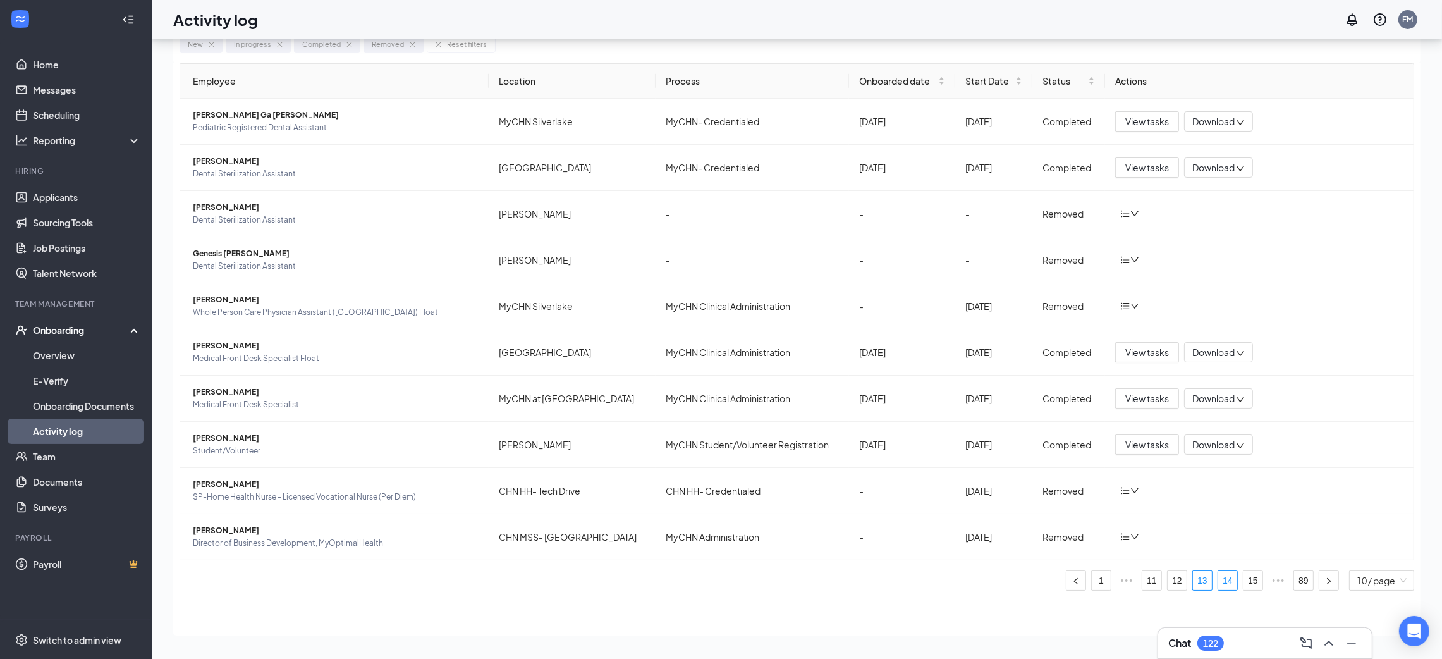
click at [1235, 584] on link "14" at bounding box center [1227, 580] width 19 height 19
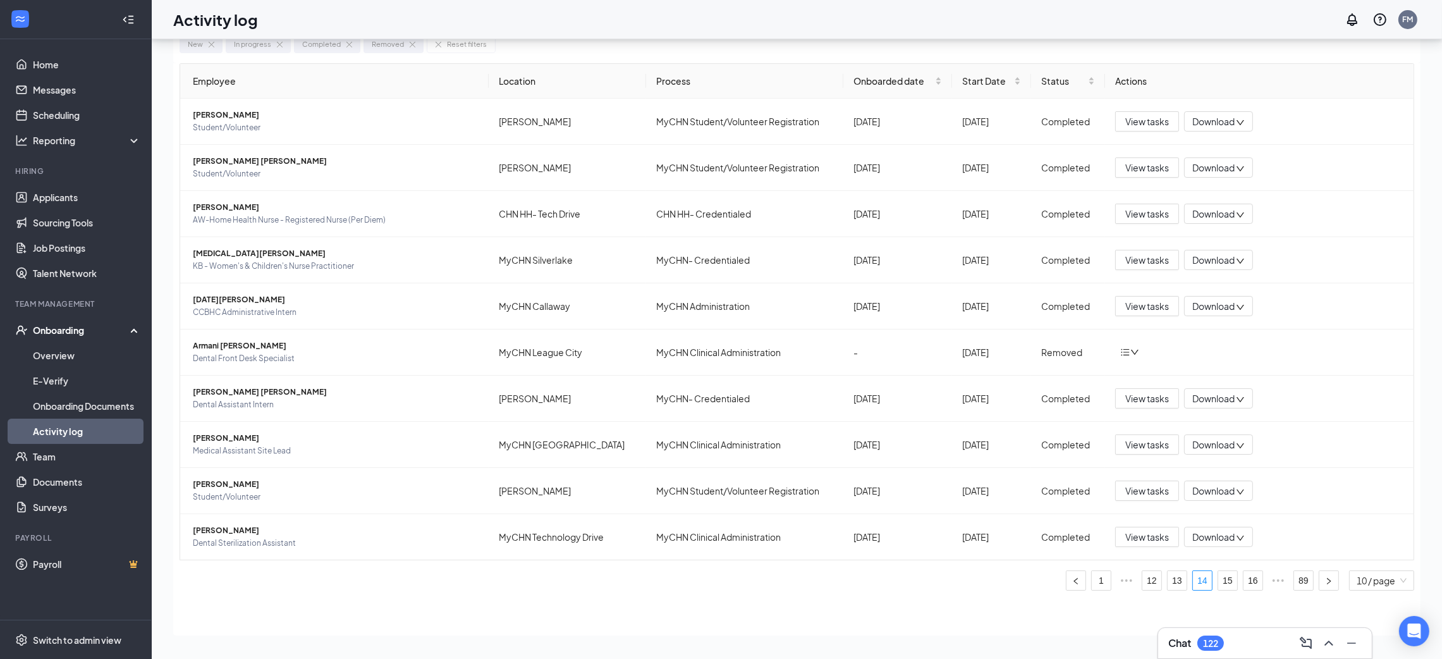
click at [85, 435] on link "Activity log" at bounding box center [87, 430] width 108 height 25
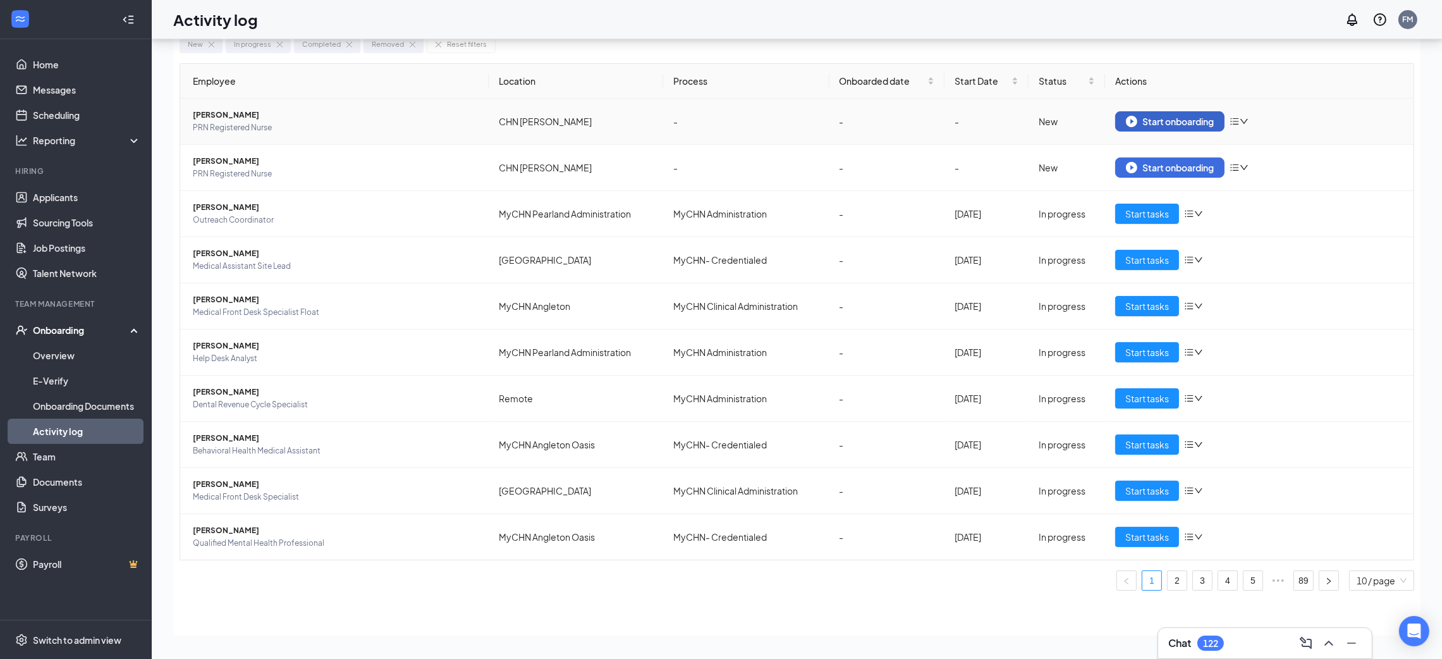
click at [1173, 113] on button "Start onboarding" at bounding box center [1169, 121] width 109 height 20
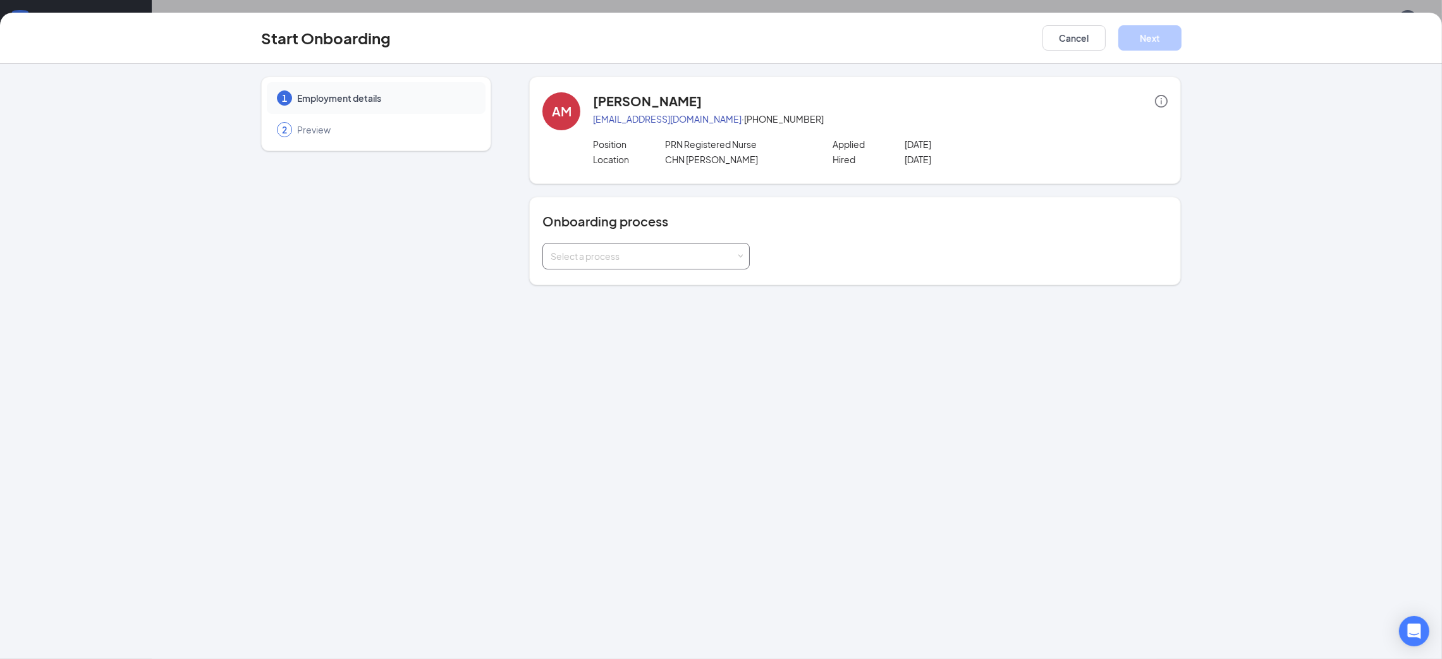
click at [693, 262] on div "Select a process" at bounding box center [643, 256] width 185 height 13
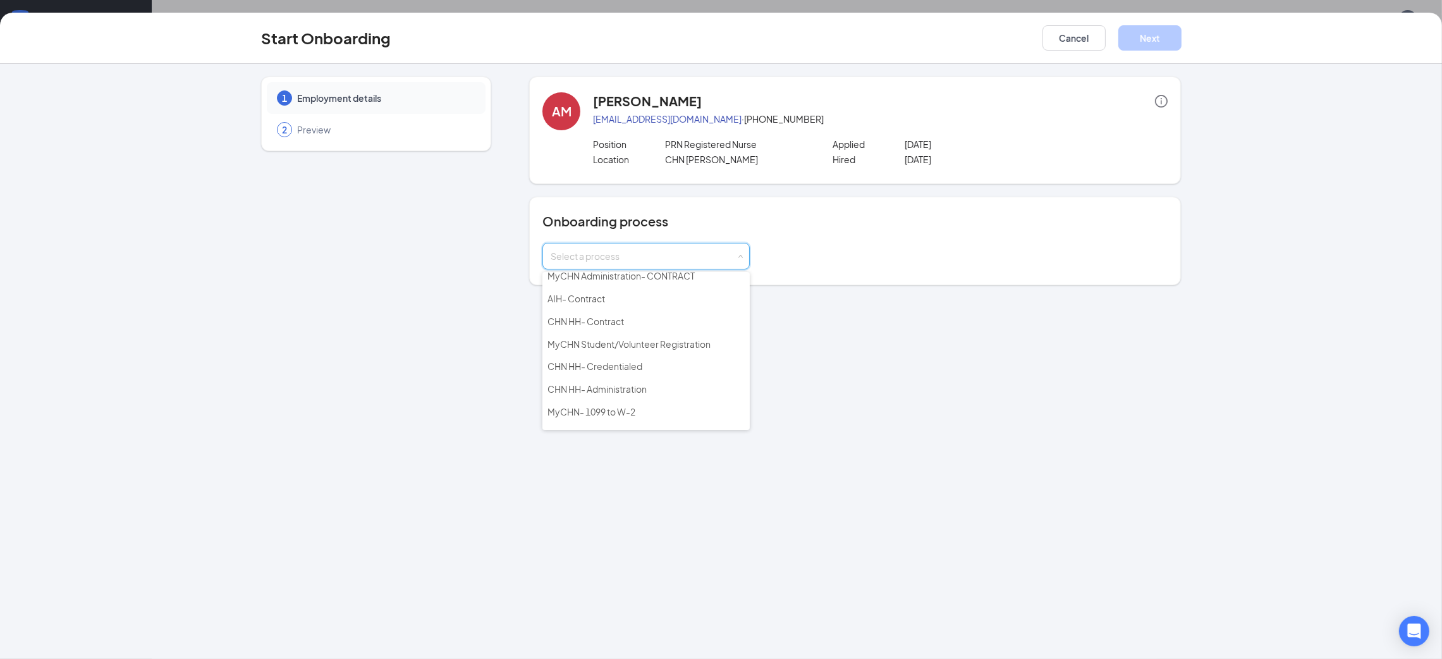
scroll to position [186, 0]
click at [681, 312] on li "CHN HH- Credentialed" at bounding box center [645, 323] width 207 height 23
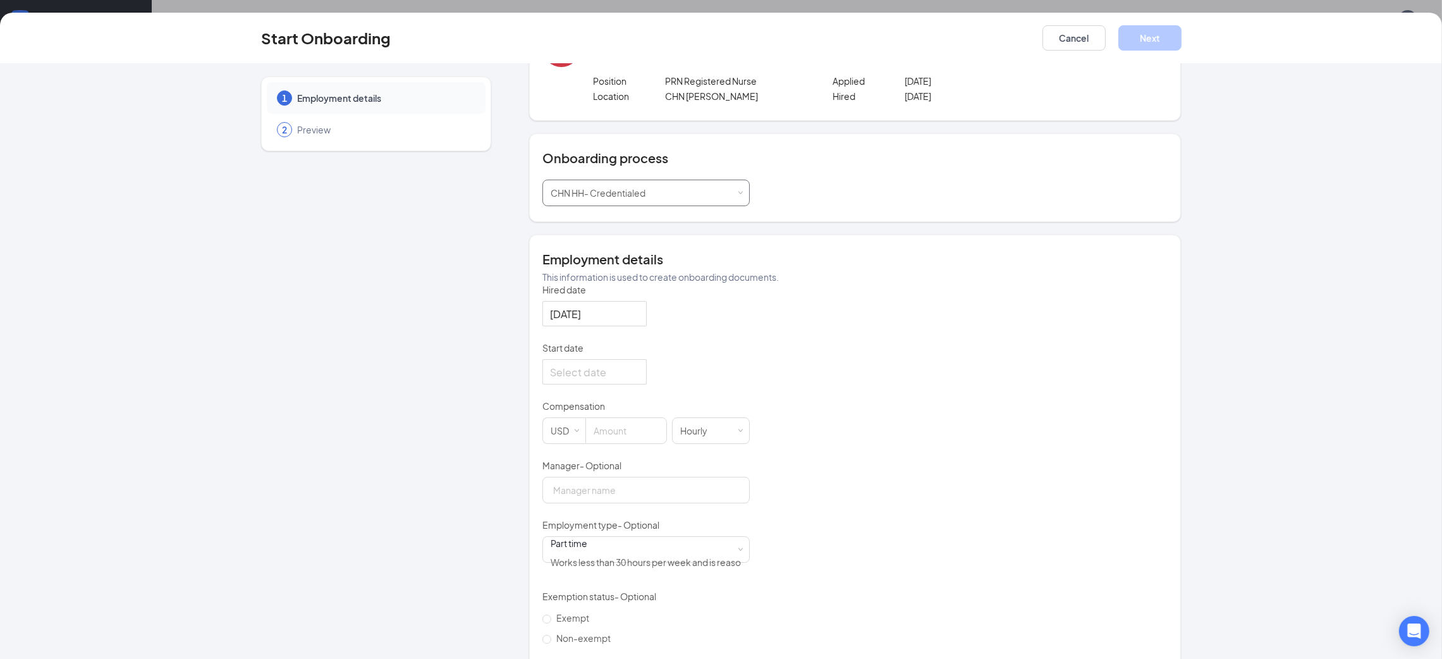
scroll to position [142, 0]
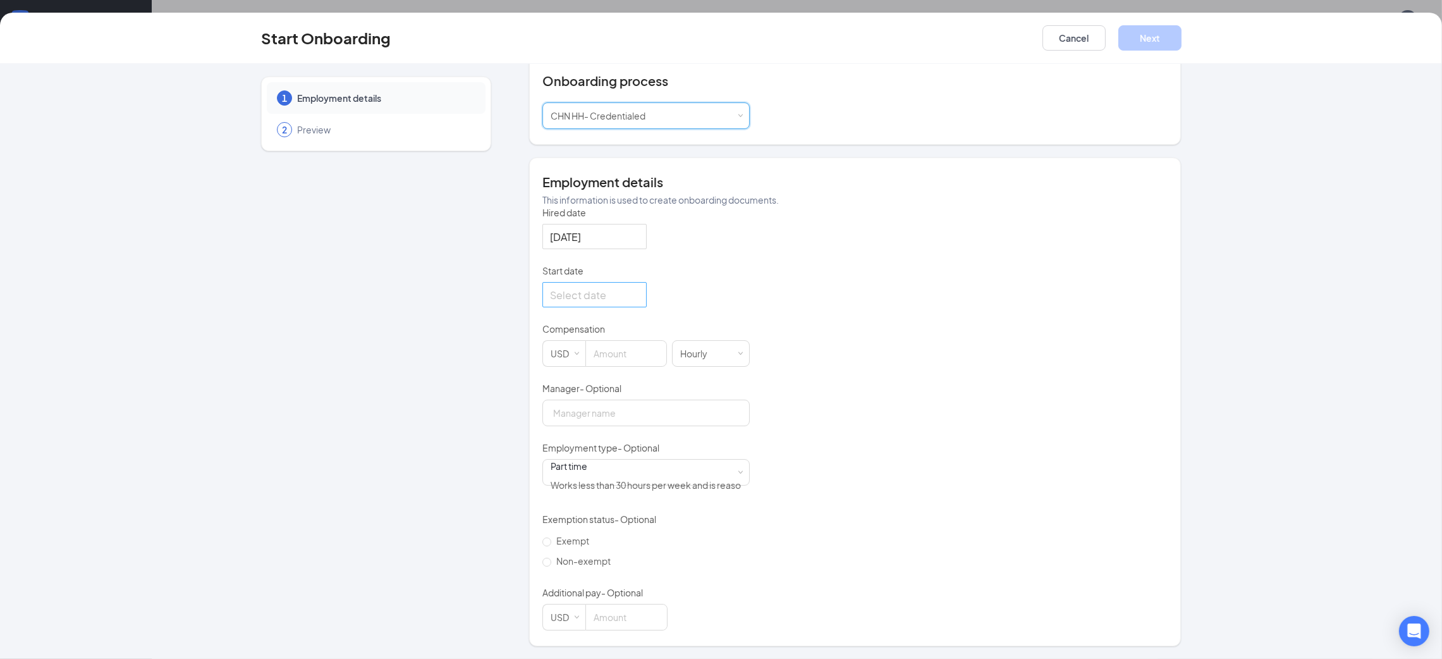
click at [633, 303] on div at bounding box center [594, 295] width 89 height 16
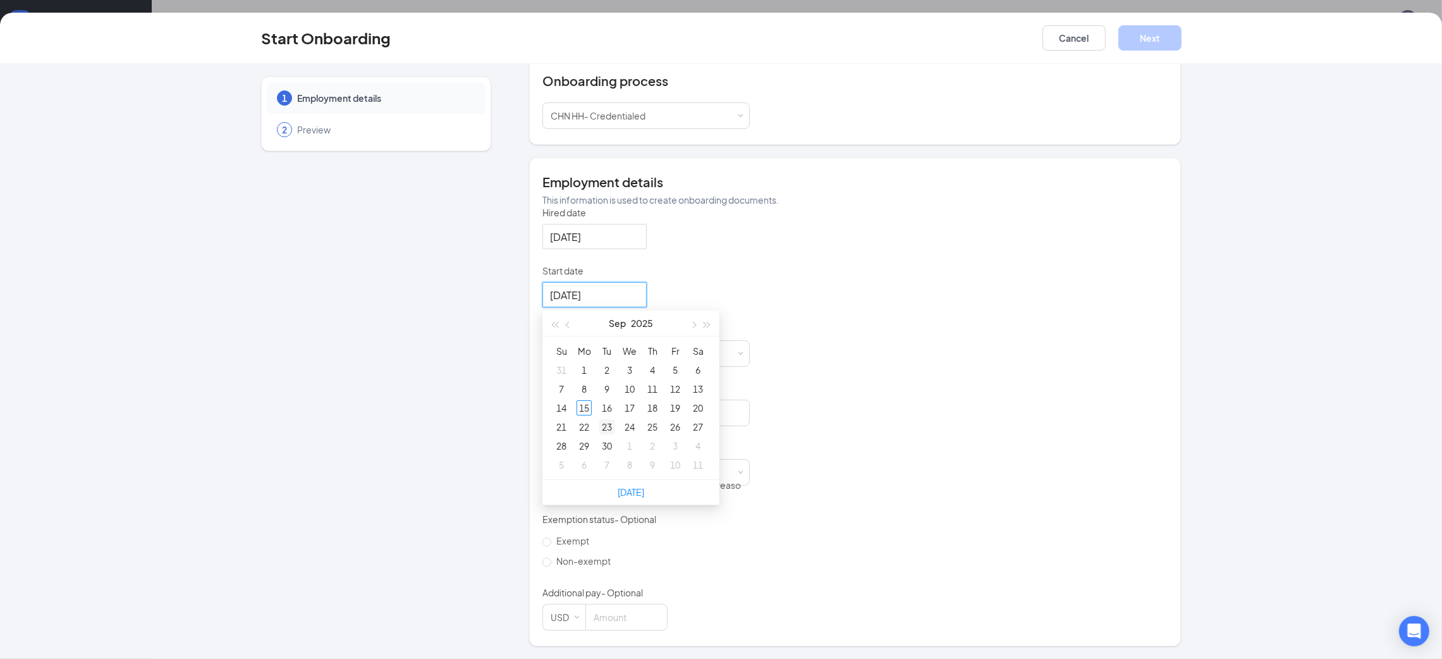
type input "Sep 23, 2025"
click at [606, 434] on div "23" at bounding box center [606, 426] width 15 height 15
click at [862, 314] on div "Hired date Sep 15, 2025 Start date Sep 23, 2025 Sep 2025 Su Mo Tu We Th Fr Sa 3…" at bounding box center [854, 418] width 625 height 424
click at [728, 477] on div "Part time Works less than 30 hours per week and is reasonably expected to work" at bounding box center [646, 472] width 191 height 25
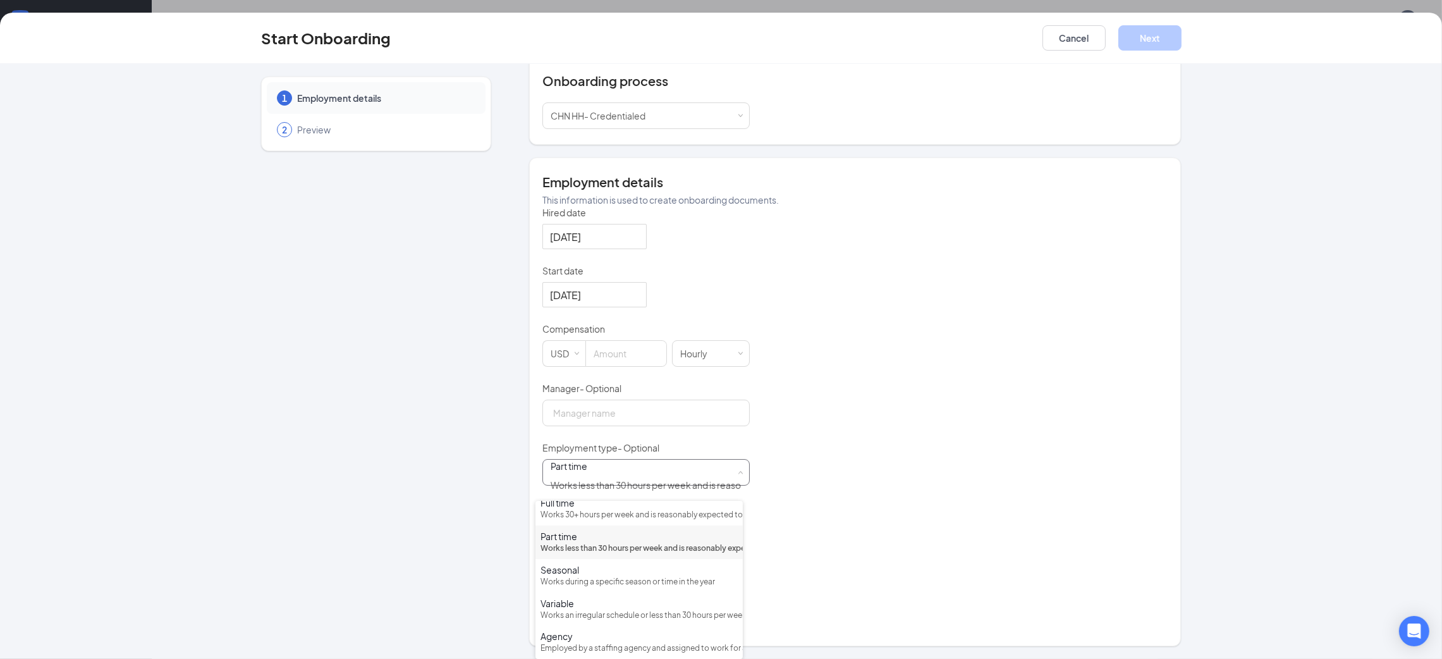
scroll to position [59, 0]
click at [833, 568] on div "Hired date Sep 15, 2025 Start date Sep 23, 2025 Sep 2025 Su Mo Tu We Th Fr Sa 3…" at bounding box center [854, 418] width 625 height 424
click at [812, 510] on div "Hired date Sep 15, 2025 Start date Sep 23, 2025 Sep 2025 Su Mo Tu We Th Fr Sa 3…" at bounding box center [854, 418] width 625 height 424
click at [668, 485] on div "Part time Works less than 30 hours per week and is reasonably expected to work" at bounding box center [646, 472] width 191 height 25
click at [900, 534] on div "Hired date Sep 15, 2025 Start date Sep 23, 2025 Sep 2025 Su Mo Tu We Th Fr Sa 3…" at bounding box center [854, 418] width 625 height 424
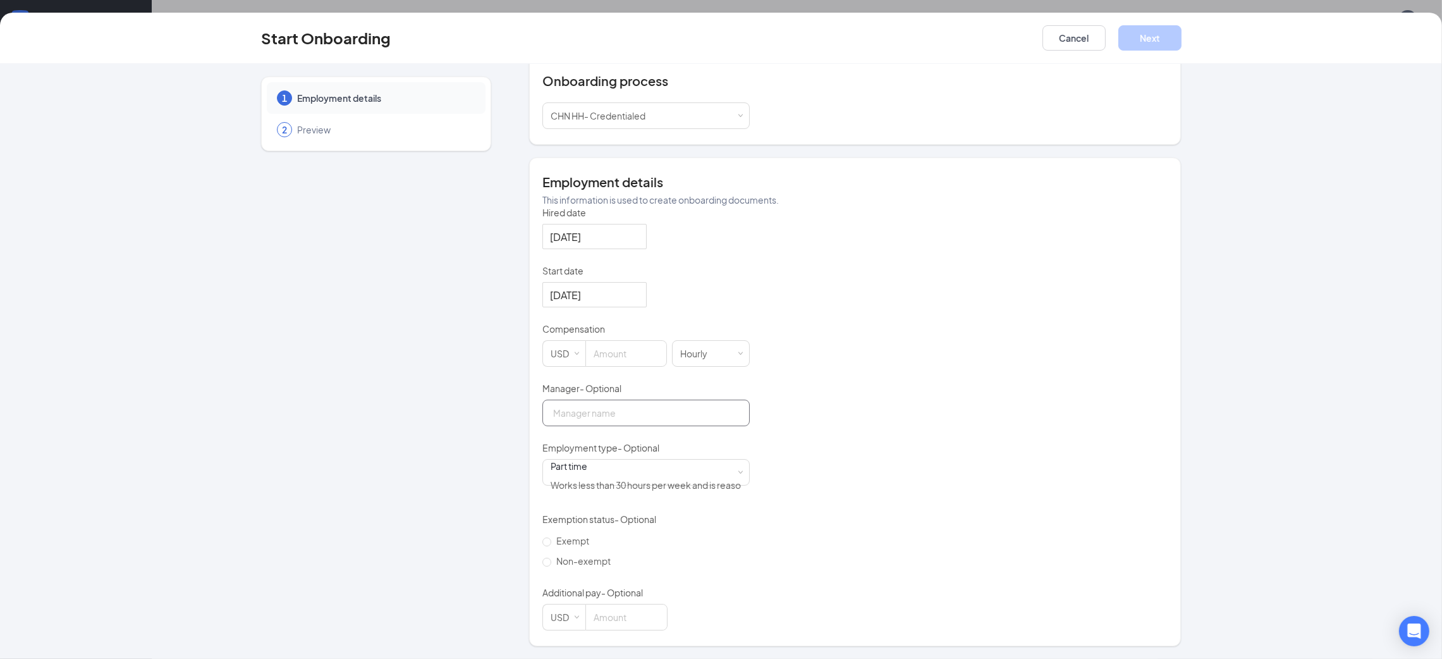
click at [683, 426] on input "Manager - Optional" at bounding box center [645, 413] width 207 height 27
click at [930, 488] on div "Hired date Sep 15, 2025 Start date Sep 23, 2025 Sep 2025 Su Mo Tu We Th Fr Sa 3…" at bounding box center [854, 418] width 625 height 424
click at [639, 360] on input at bounding box center [626, 353] width 80 height 25
type input "0"
click at [930, 336] on div "Hired date Sep 15, 2025 Start date Sep 23, 2025 Sep 2025 Su Mo Tu We Th Fr Sa 3…" at bounding box center [854, 418] width 625 height 424
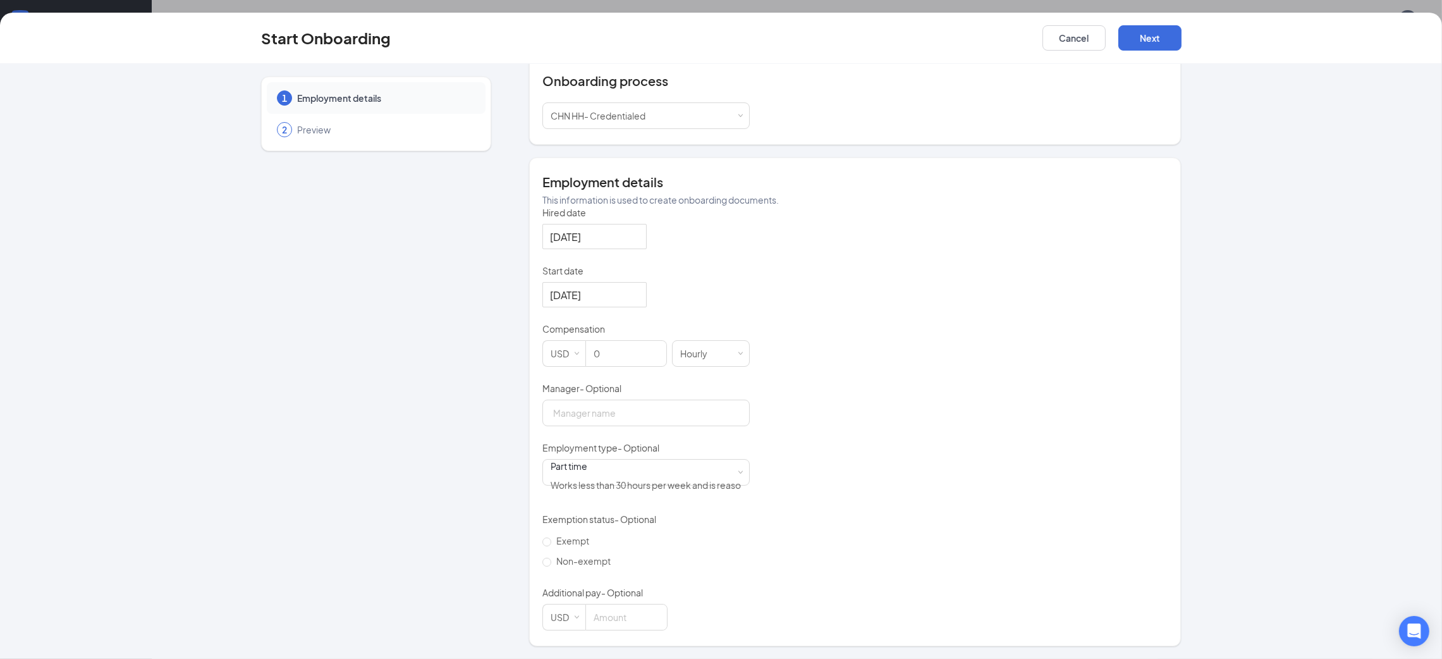
click at [862, 458] on div "Hired date Sep 15, 2025 Start date Sep 23, 2025 Sep 2025 Su Mo Tu We Th Fr Sa 3…" at bounding box center [854, 418] width 625 height 424
click at [1067, 41] on button "Cancel" at bounding box center [1073, 37] width 63 height 25
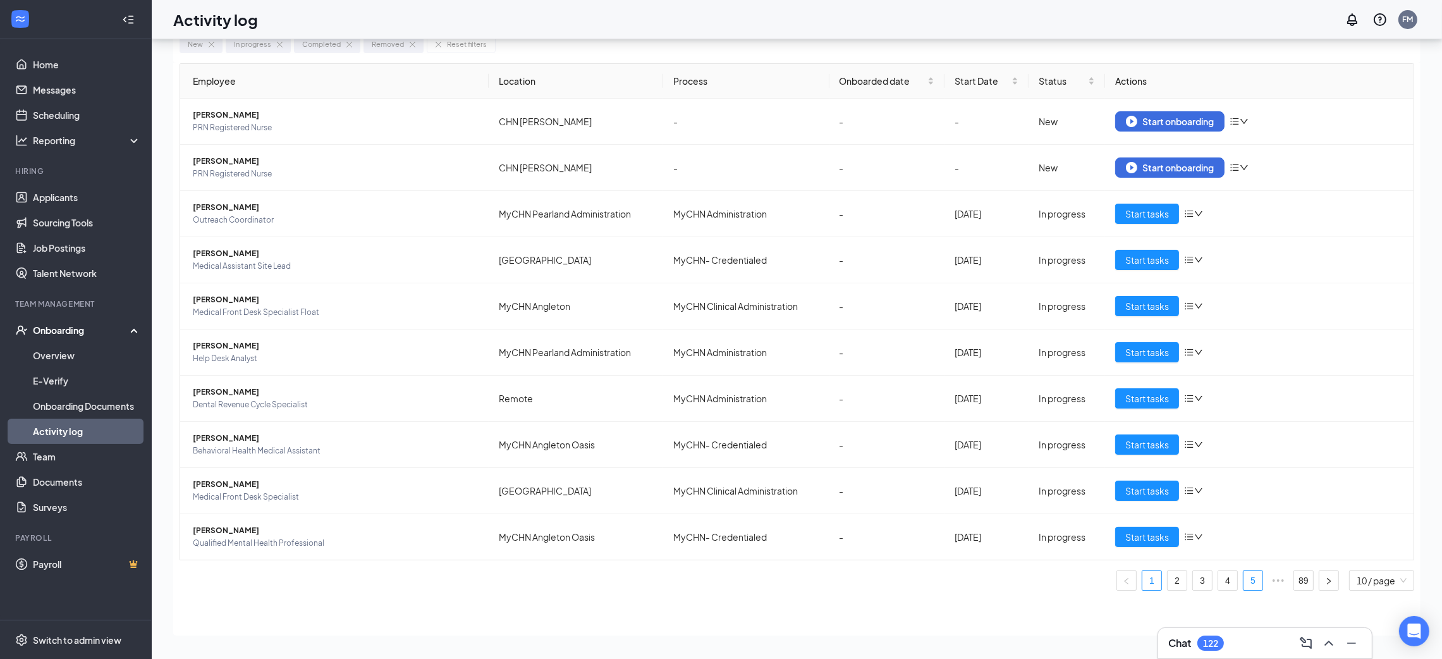
click at [1254, 578] on link "5" at bounding box center [1252, 580] width 19 height 19
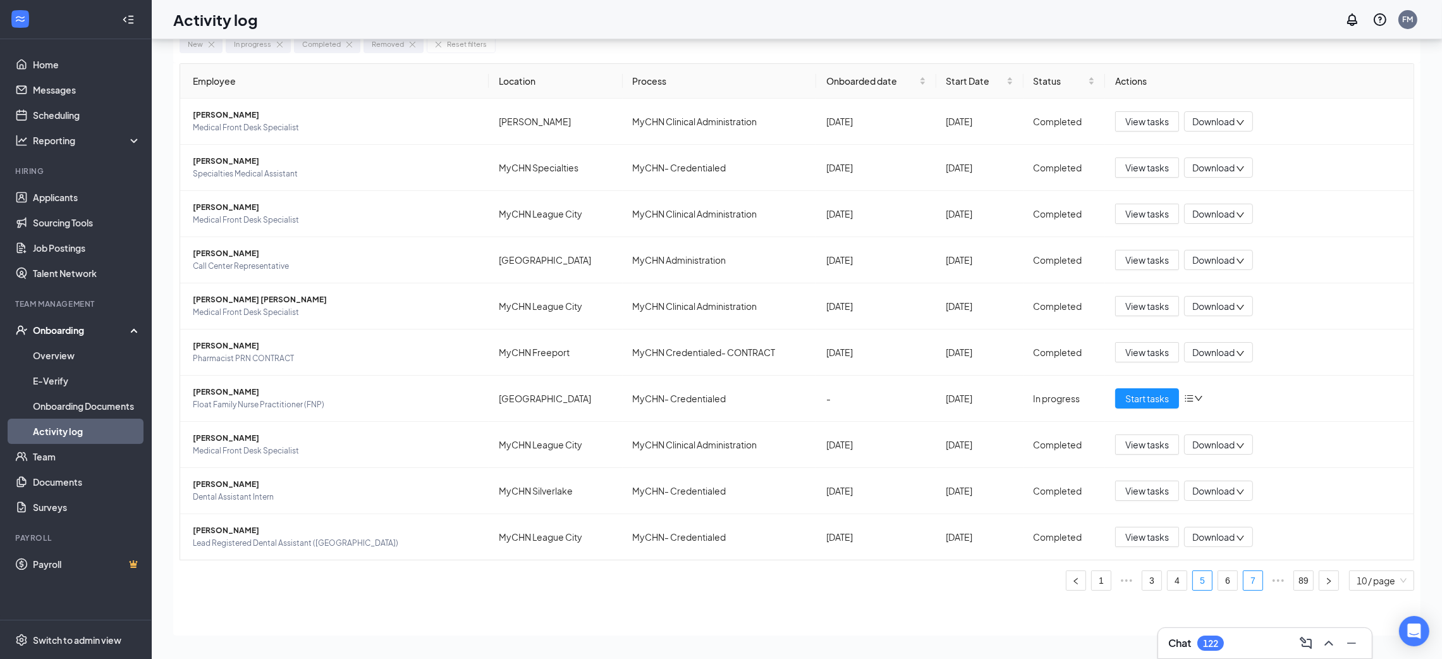
click at [1254, 578] on link "7" at bounding box center [1252, 580] width 19 height 19
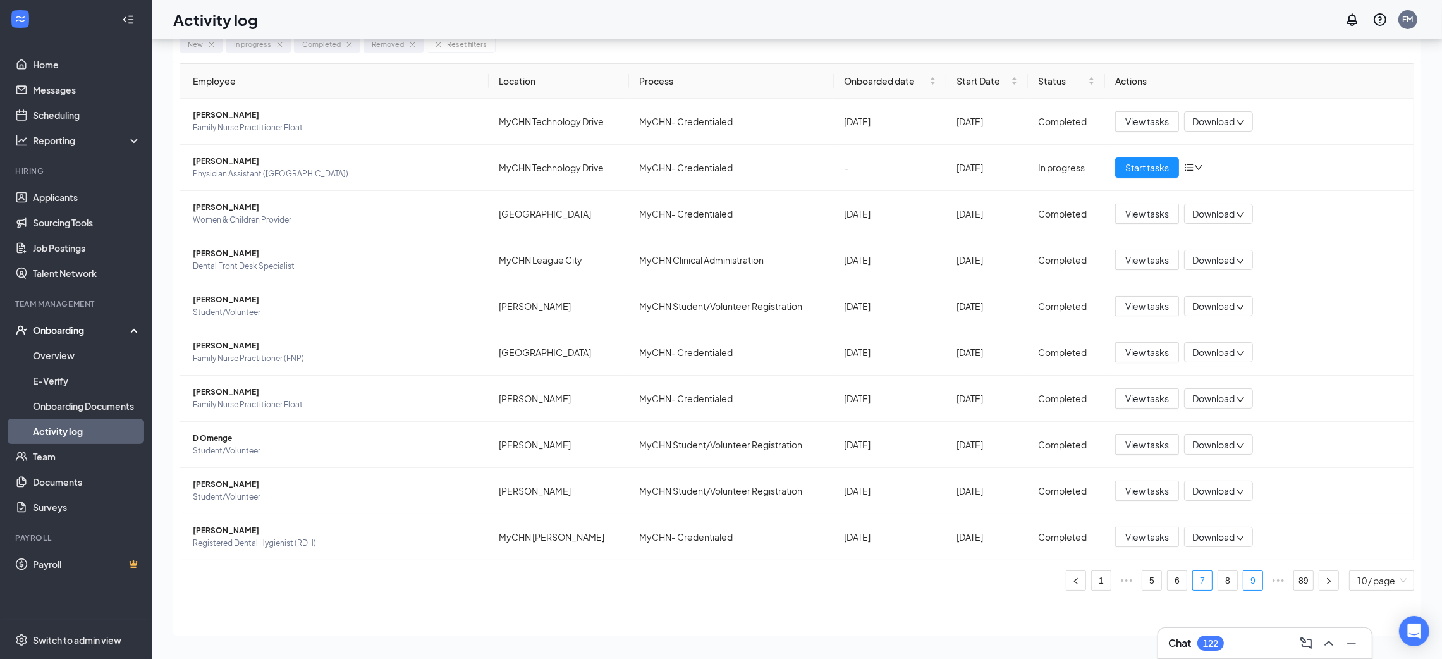
click at [1254, 578] on link "9" at bounding box center [1252, 580] width 19 height 19
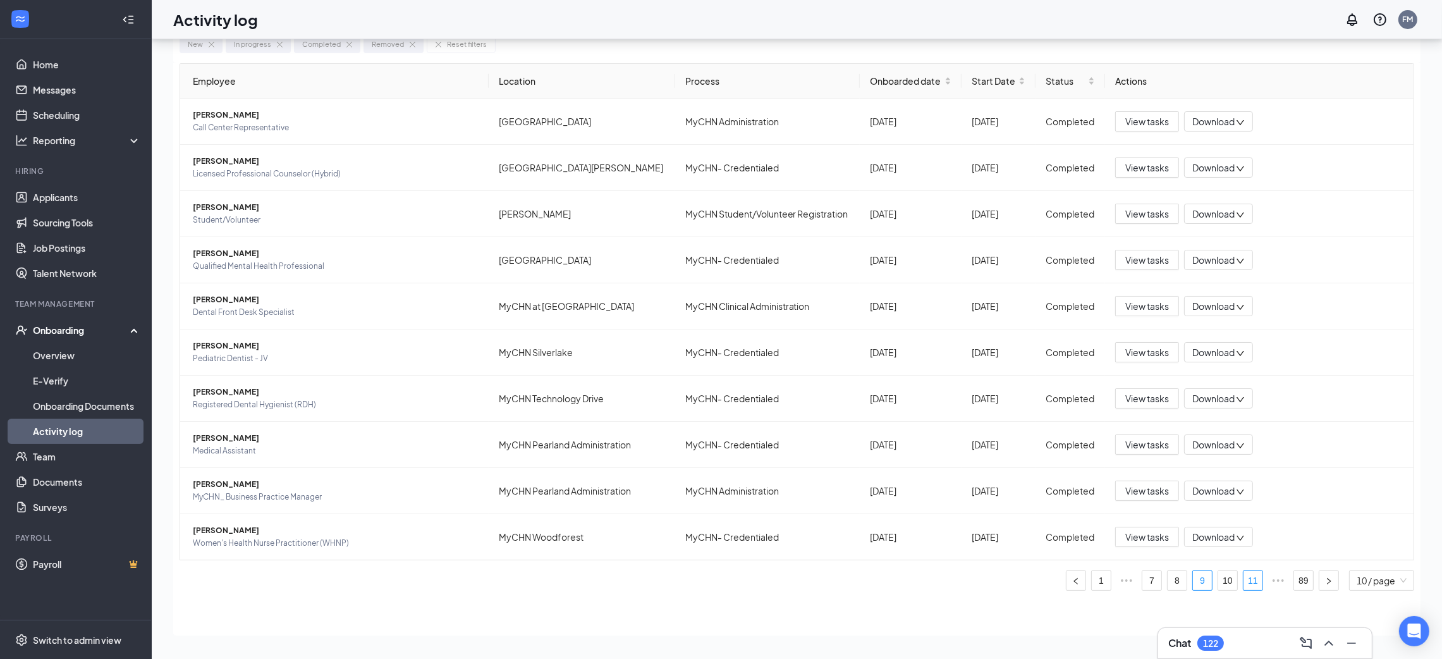
click at [1245, 578] on link "11" at bounding box center [1252, 580] width 19 height 19
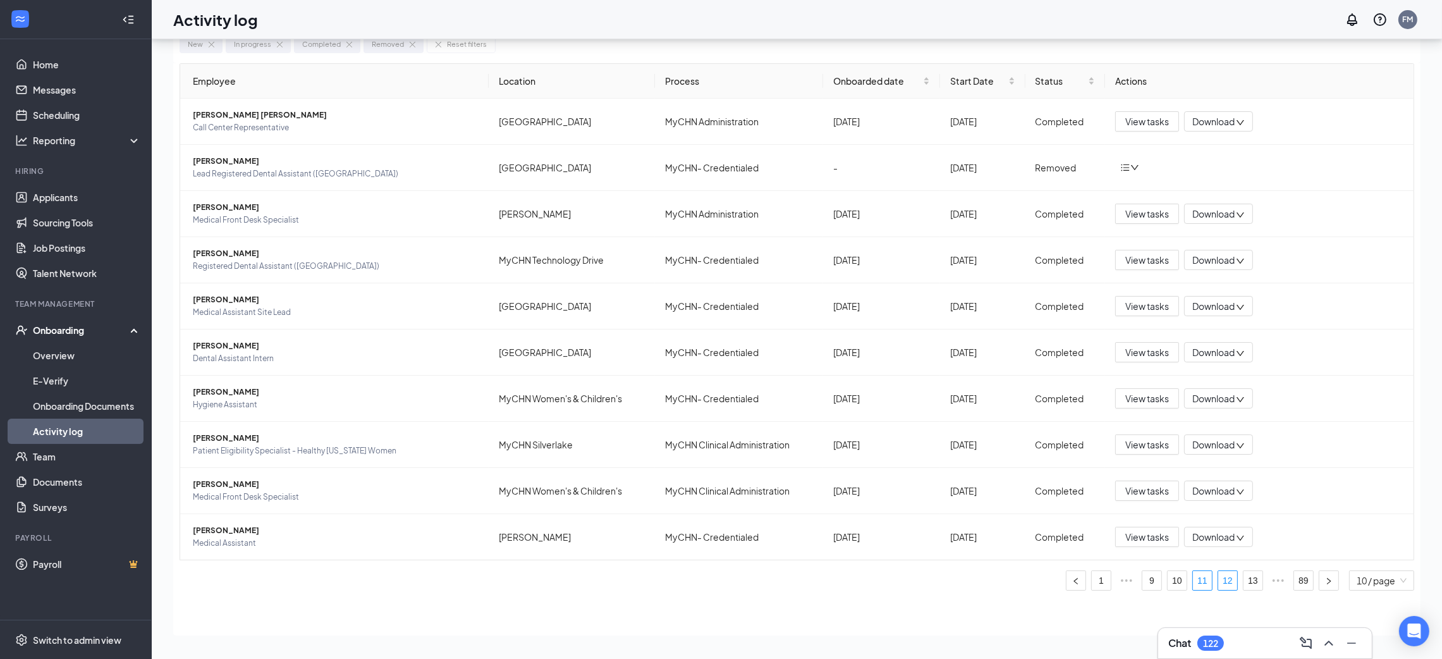
click at [1228, 580] on link "12" at bounding box center [1227, 580] width 19 height 19
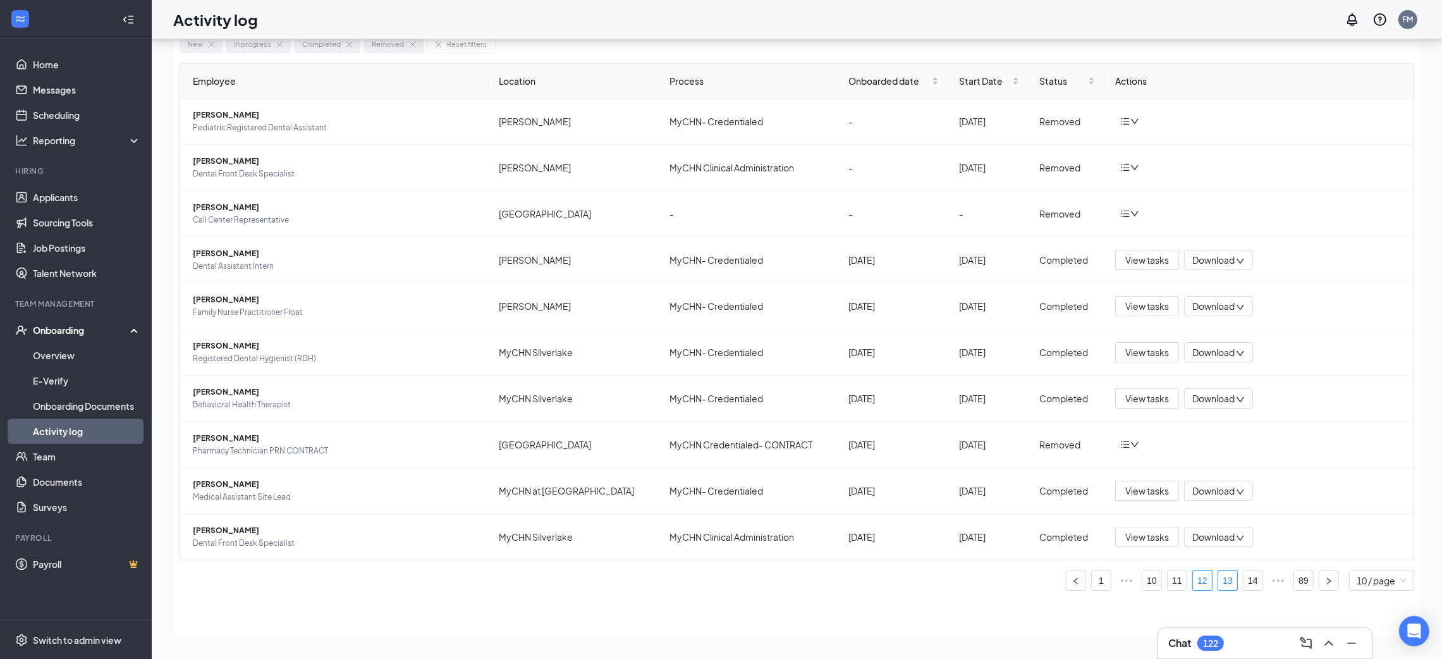
click at [1226, 583] on link "13" at bounding box center [1227, 580] width 19 height 19
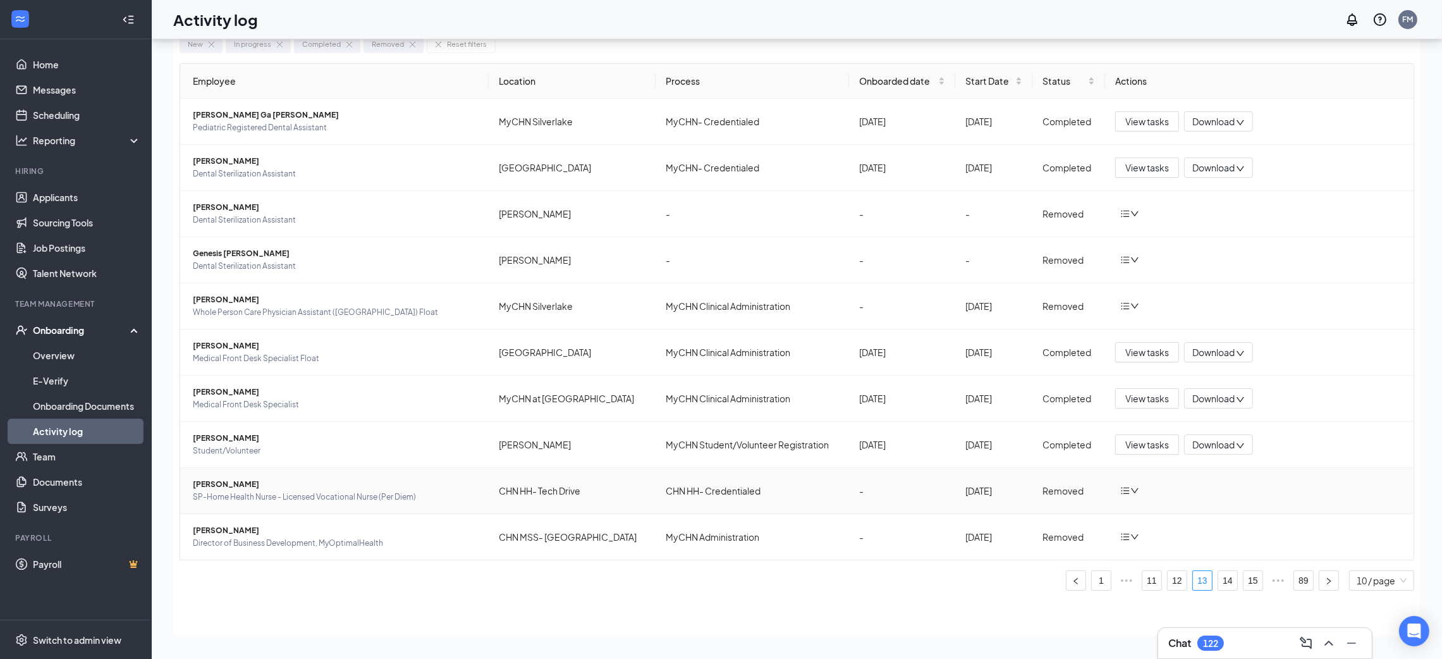
click at [226, 492] on span "SP-Home Health Nurse - Licensed Vocational Nurse (Per Diem)" at bounding box center [336, 497] width 286 height 13
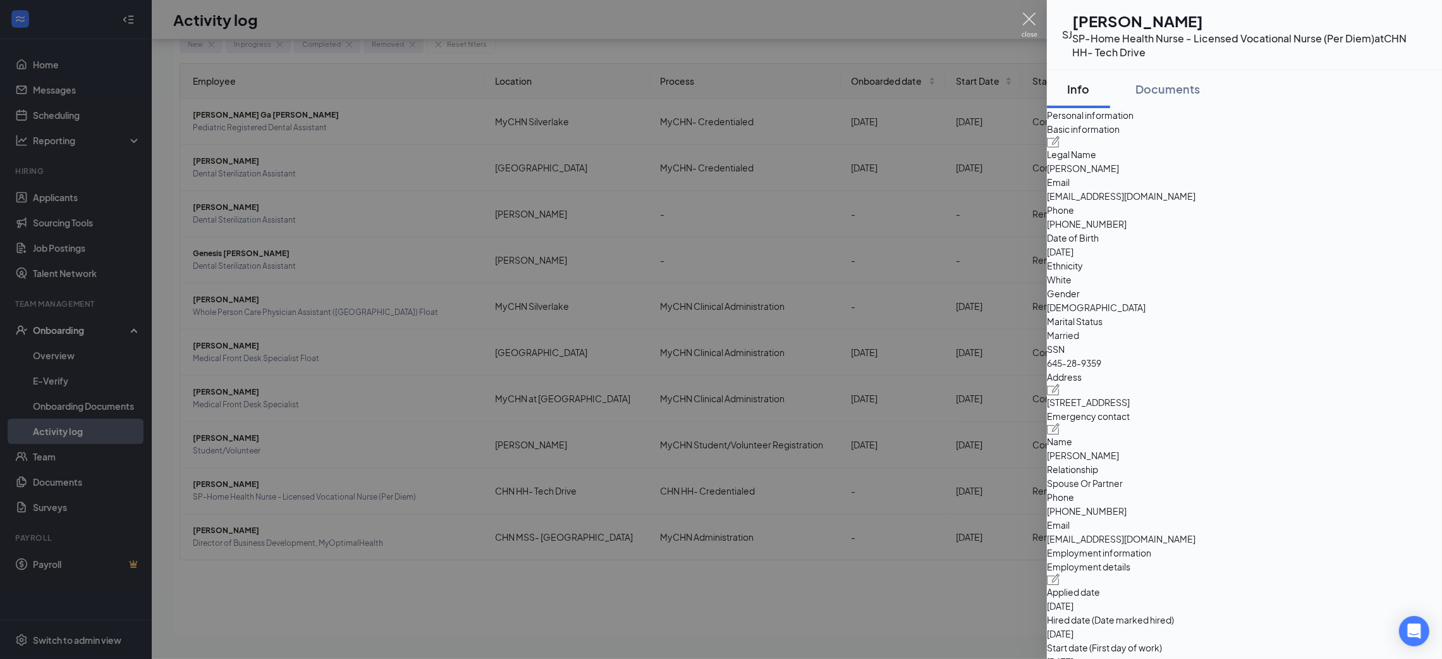
click at [1035, 17] on img at bounding box center [1030, 25] width 16 height 25
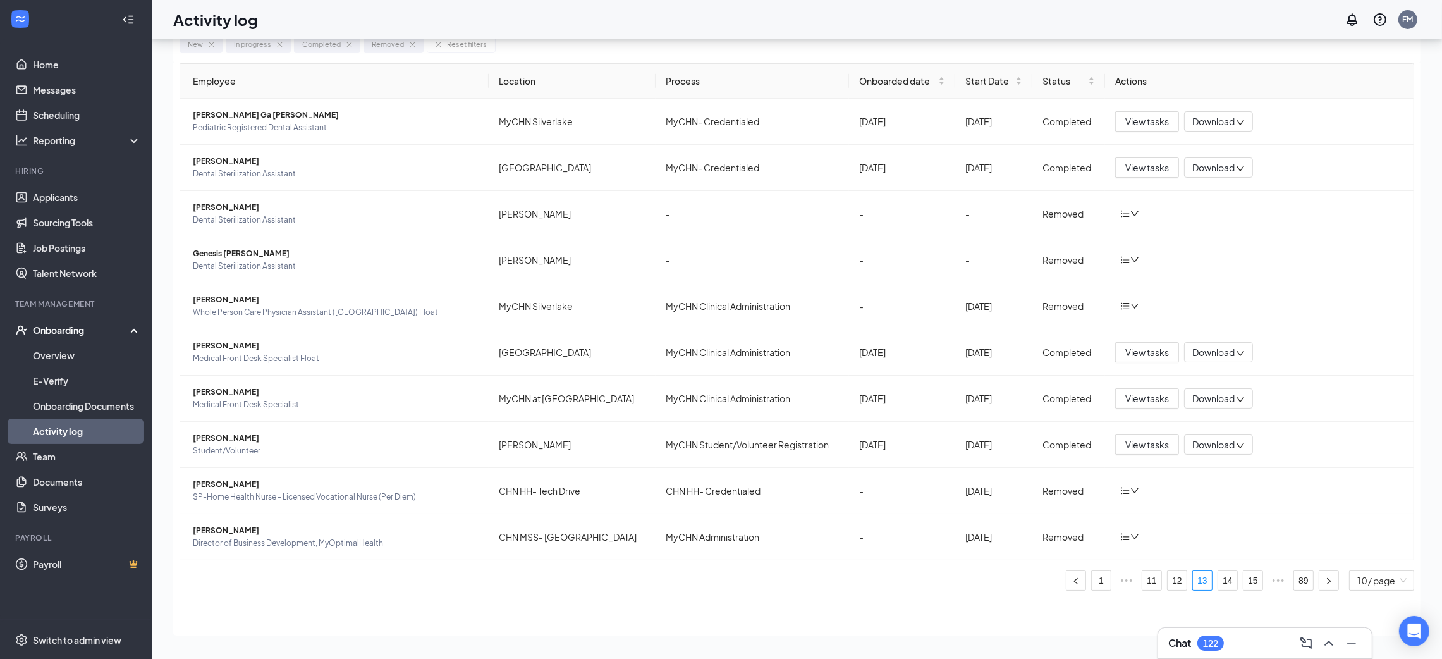
click at [67, 426] on link "Activity log" at bounding box center [87, 430] width 108 height 25
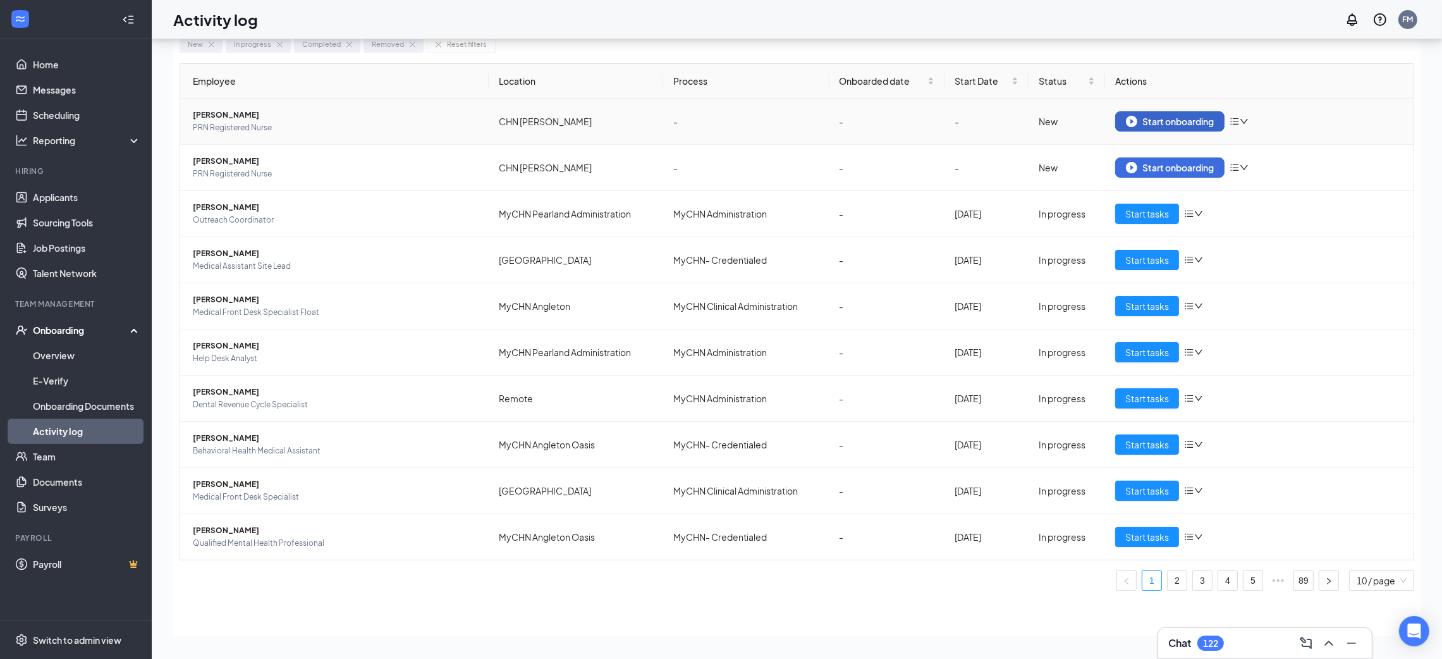
click at [1189, 120] on div "Start onboarding" at bounding box center [1170, 121] width 88 height 11
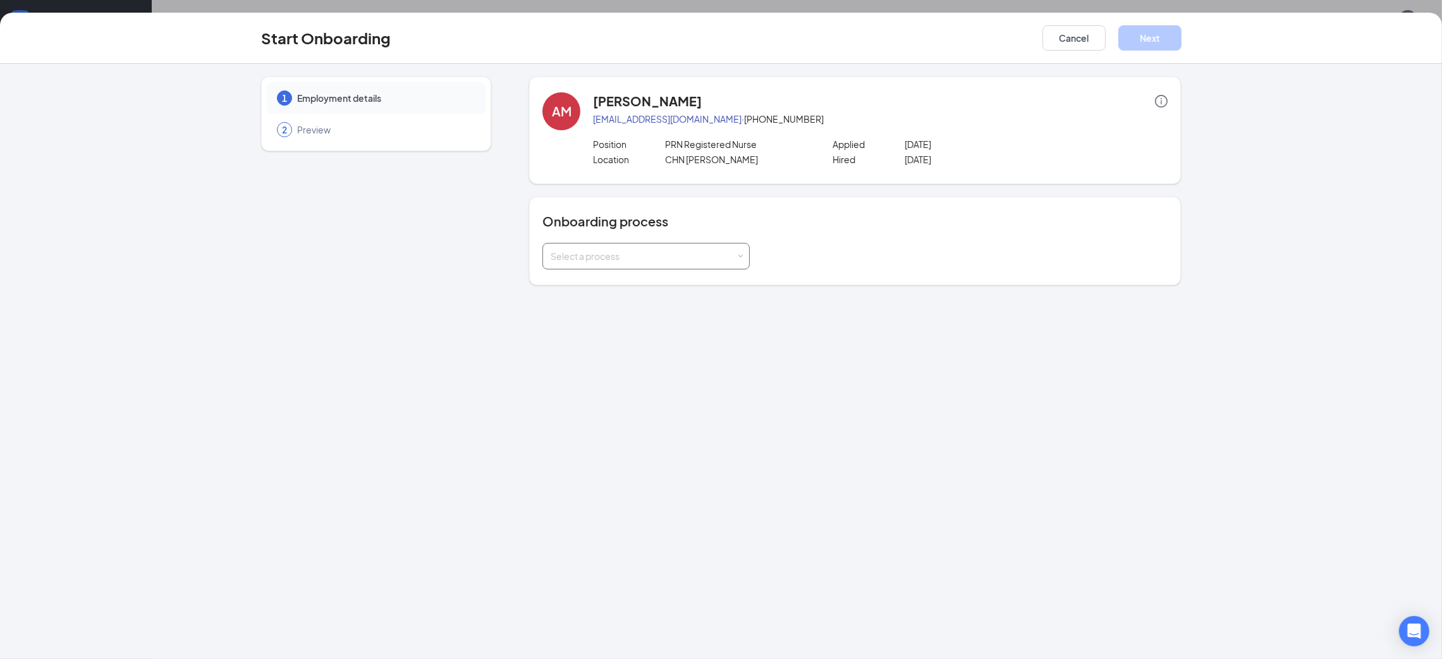
click at [695, 250] on div "Select a process" at bounding box center [643, 256] width 185 height 13
click at [646, 312] on li "CHN HH- Credentialed" at bounding box center [645, 323] width 207 height 23
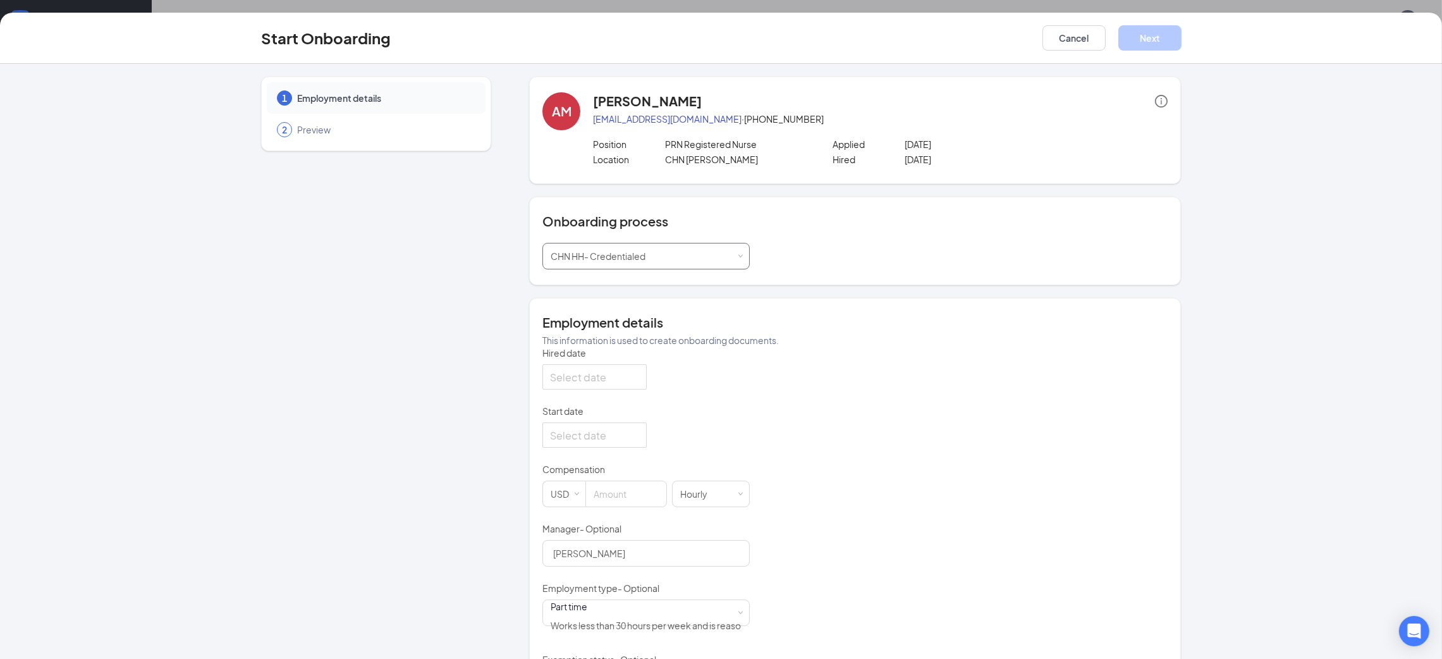
type input "Jun 2, 2025"
type input "Jun 10, 2025"
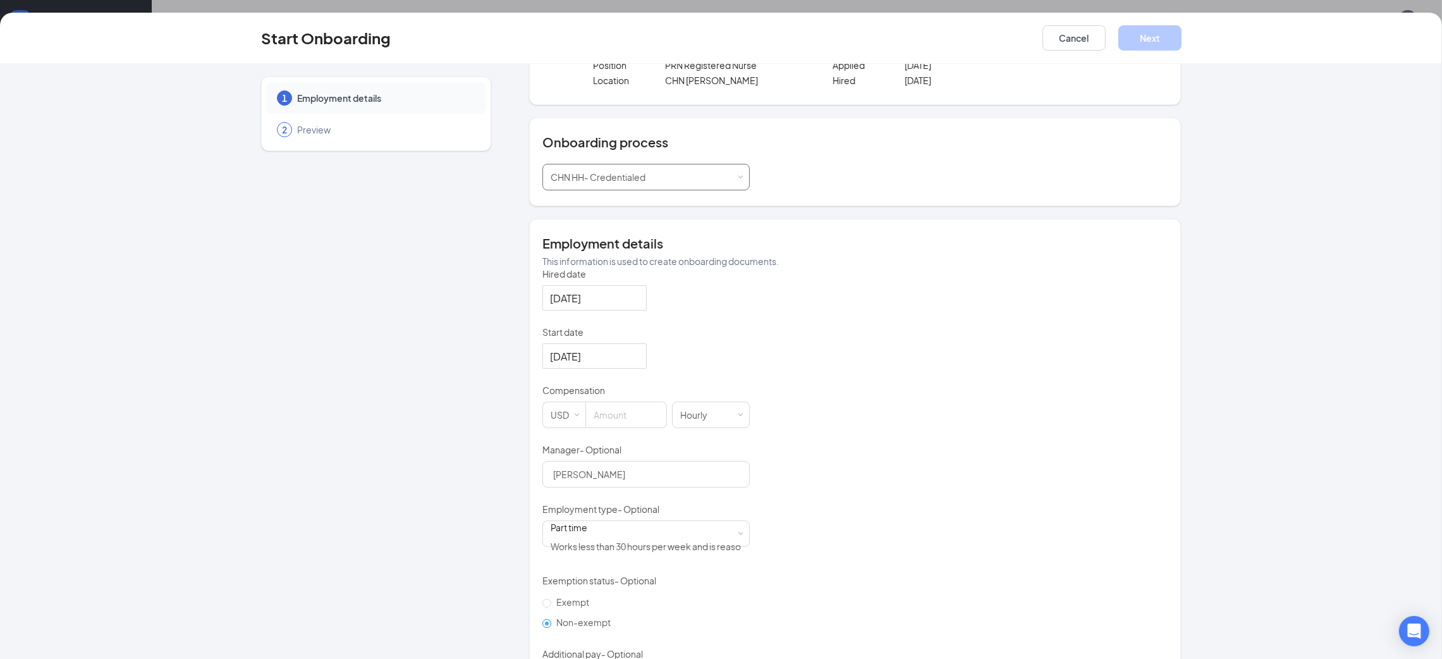
scroll to position [0, 0]
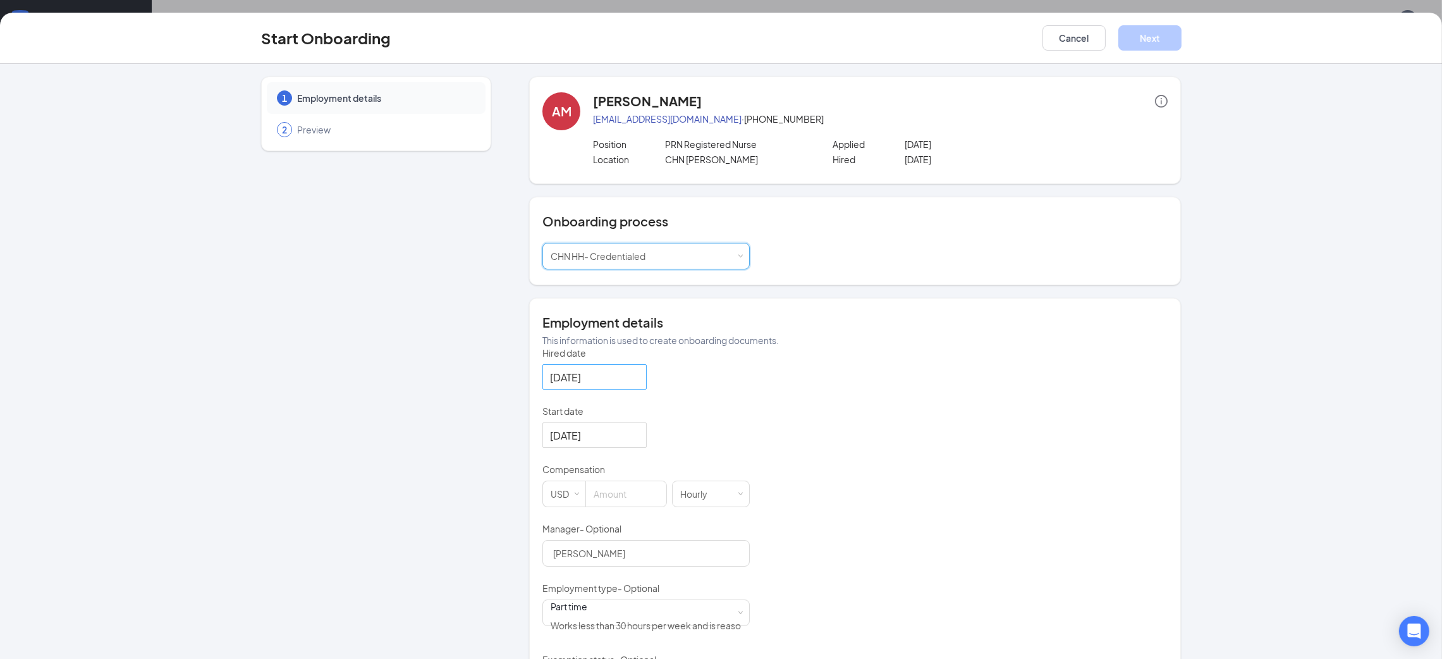
click at [636, 389] on div "Jun 2, 2025" at bounding box center [594, 376] width 104 height 25
click at [690, 418] on button "button" at bounding box center [693, 405] width 14 height 25
click at [606, 586] on div "Today" at bounding box center [630, 573] width 177 height 25
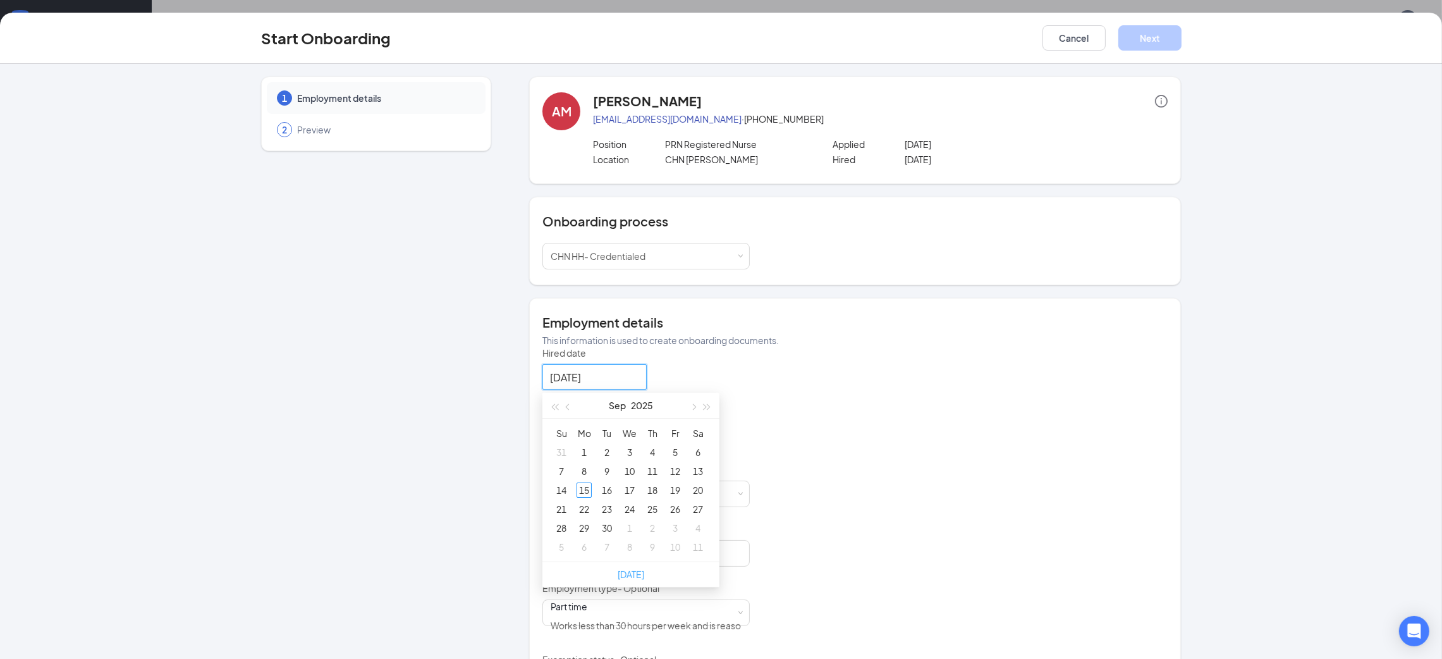
click at [628, 580] on link "Today" at bounding box center [631, 573] width 27 height 11
type input "Sep 15, 2025"
click at [629, 443] on div at bounding box center [594, 435] width 89 height 16
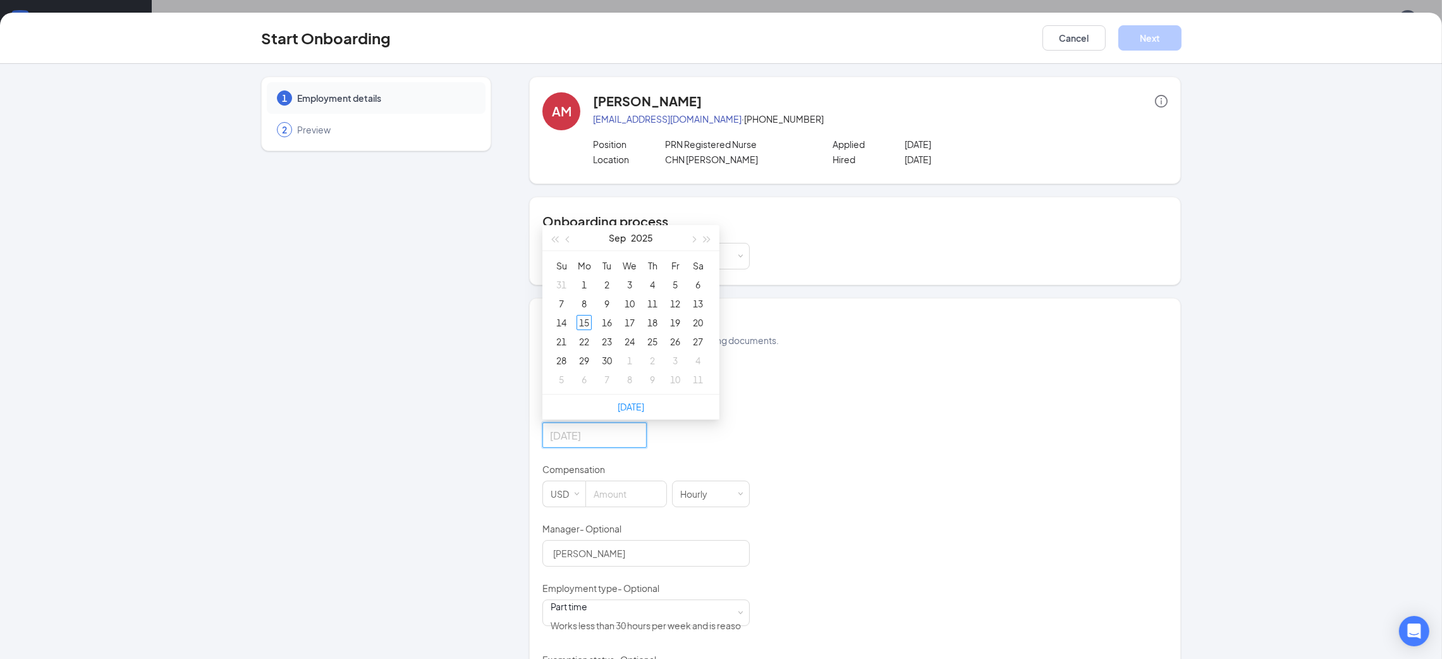
type input "Sep 5, 2025"
type input "Sep 1, 2025"
type input "Sep 23, 2025"
click at [599, 349] on div "23" at bounding box center [606, 341] width 15 height 15
click at [886, 491] on div "Hired date Sep 15, 2025 Sep 2025 Su Mo Tu We Th Fr Sa 31 1 2 3 4 5 6 7 8 9 10 1…" at bounding box center [854, 558] width 625 height 424
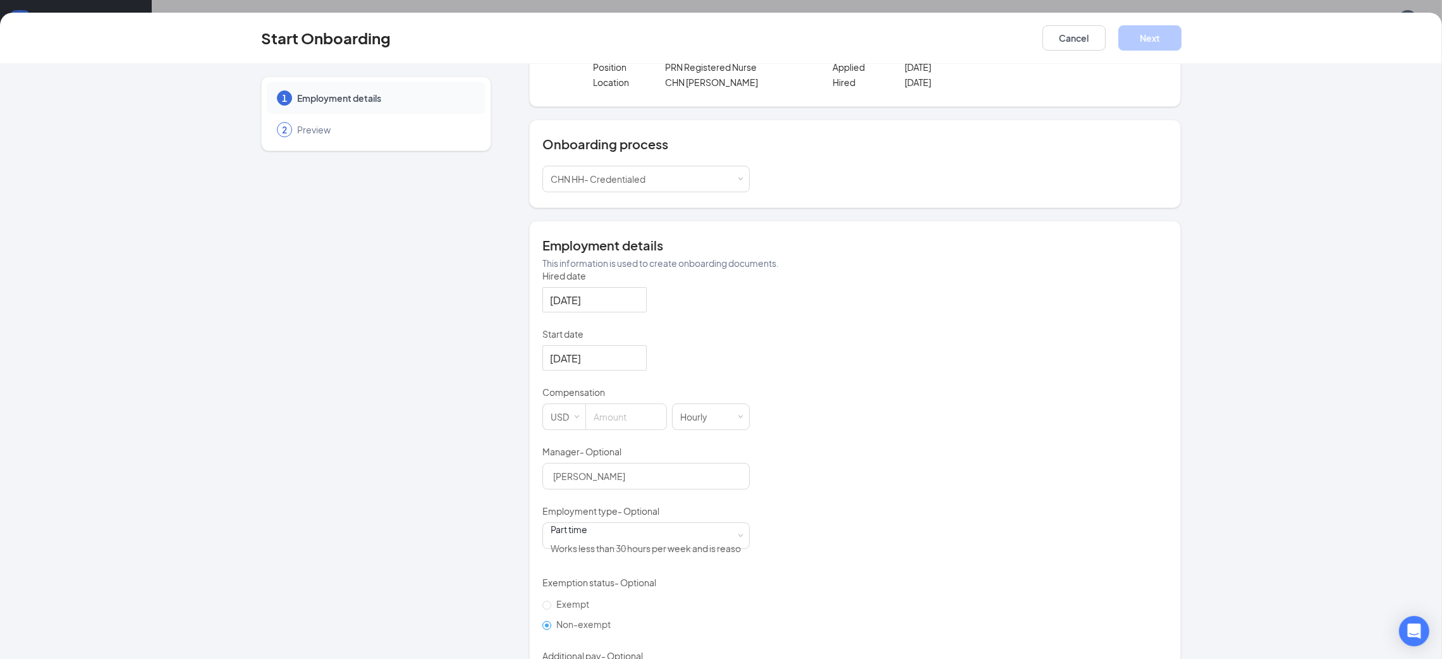
scroll to position [142, 0]
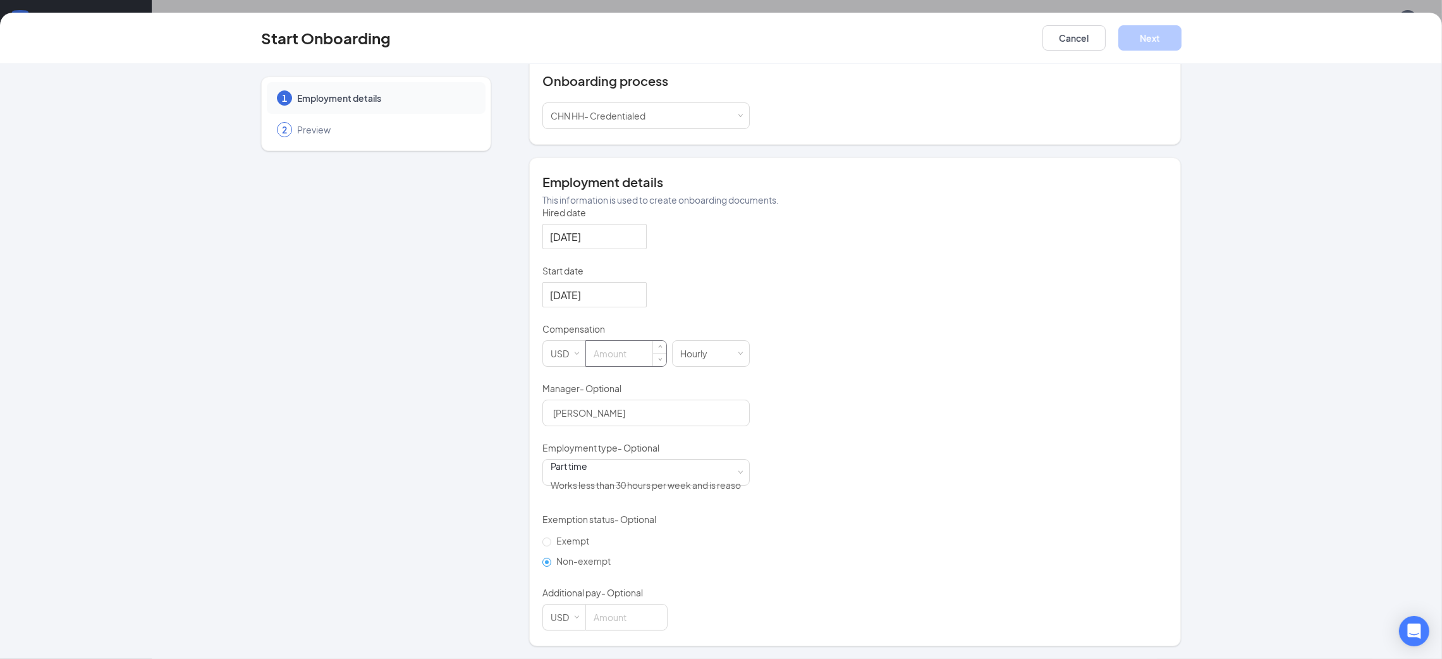
click at [593, 359] on input at bounding box center [626, 353] width 80 height 25
type input "0"
click at [907, 396] on div "Hired date Sep 15, 2025 Sep 2025 Su Mo Tu We Th Fr Sa 31 1 2 3 4 5 6 7 8 9 10 1…" at bounding box center [854, 418] width 625 height 424
click at [1132, 32] on button "Next" at bounding box center [1149, 37] width 63 height 25
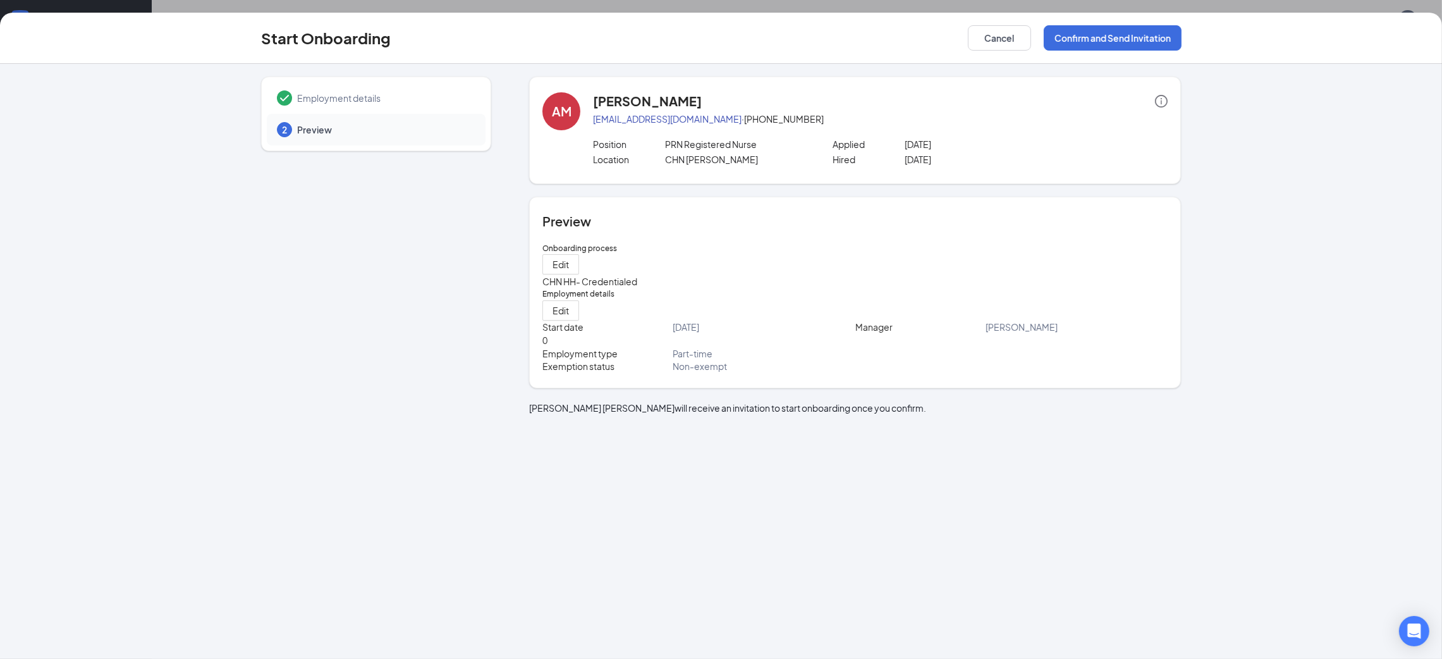
scroll to position [0, 0]
click at [993, 42] on button "Cancel" at bounding box center [999, 37] width 63 height 25
